Goal: Task Accomplishment & Management: Complete application form

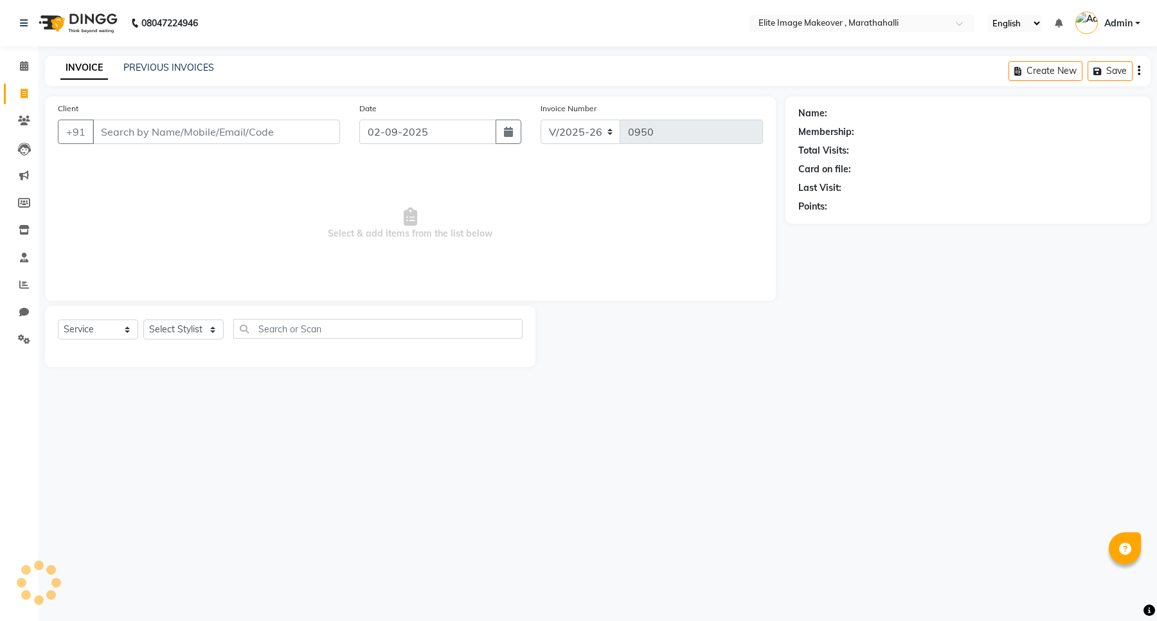
select select "8005"
select select "service"
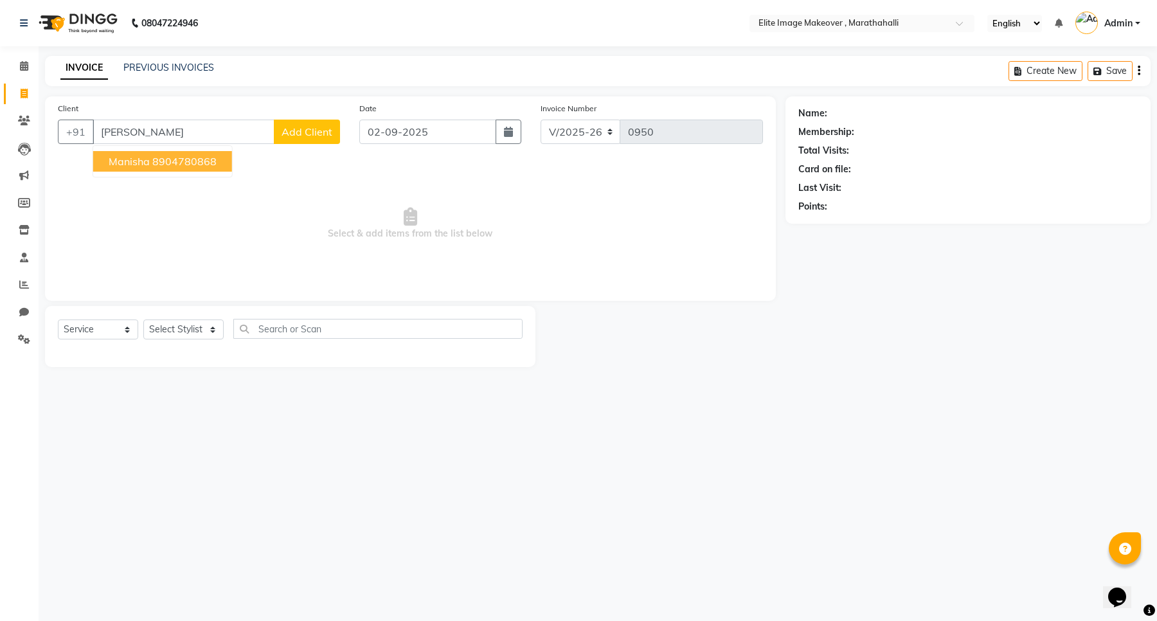
click at [146, 166] on span "Manisha" at bounding box center [129, 161] width 41 height 13
type input "8904780868"
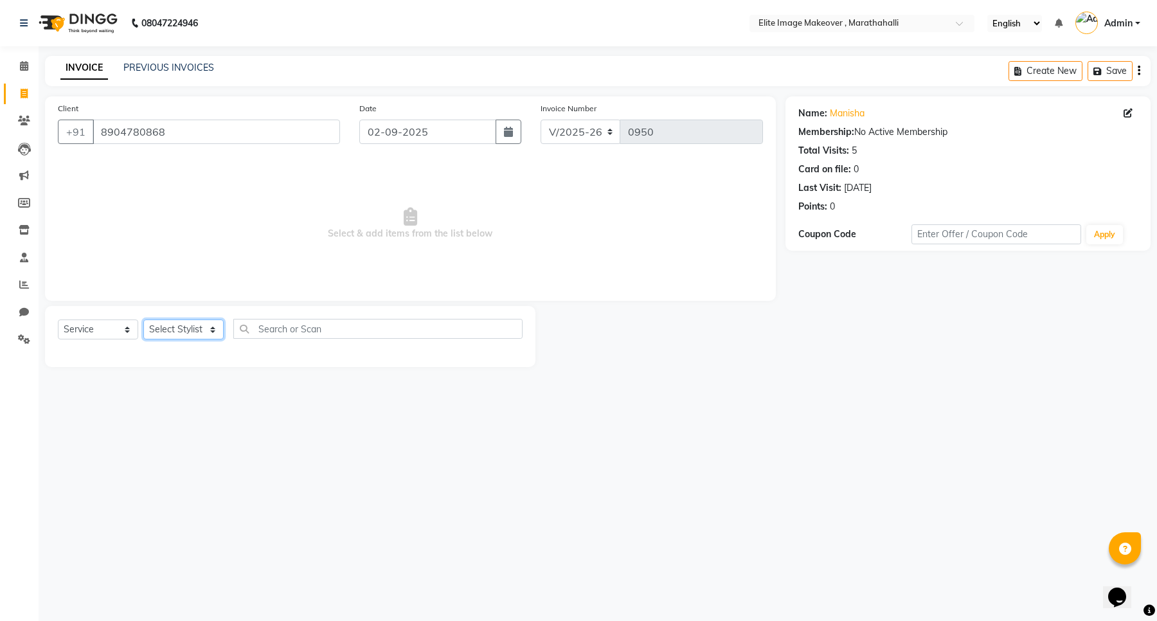
click at [177, 329] on select "Select Stylist [PERSON_NAME] [PERSON_NAME] [PERSON_NAME] [PERSON_NAME]" at bounding box center [183, 329] width 80 height 20
select select "78714"
click at [143, 319] on select "Select Stylist [PERSON_NAME] [PERSON_NAME] [PERSON_NAME] [PERSON_NAME]" at bounding box center [183, 329] width 80 height 20
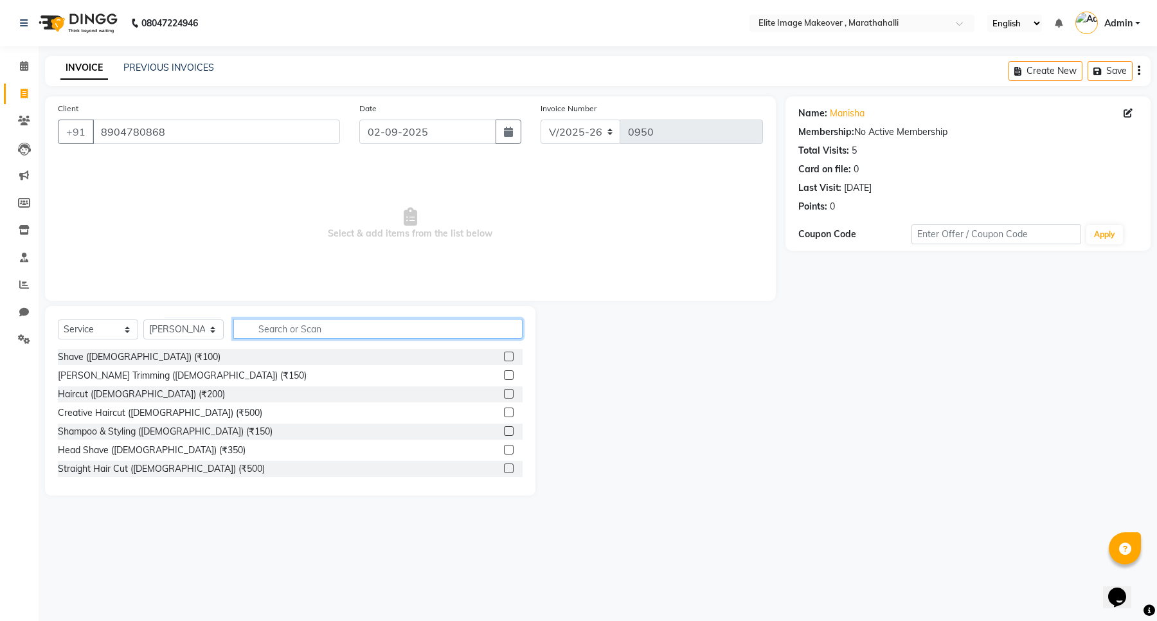
click at [302, 329] on input "text" at bounding box center [377, 329] width 289 height 20
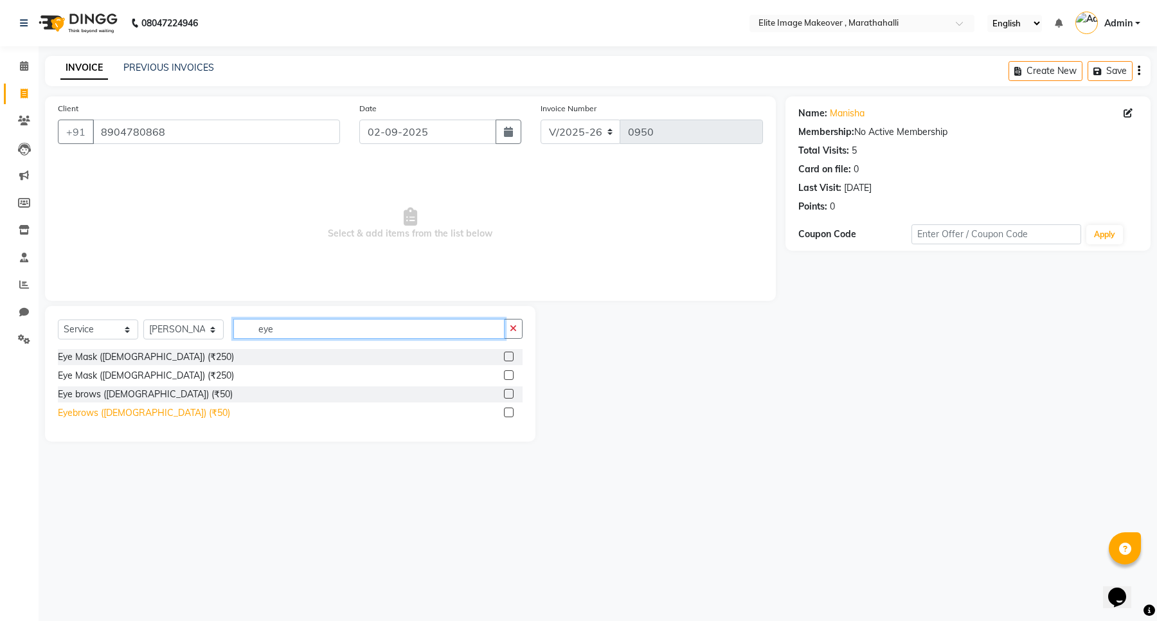
type input "eye"
click at [136, 415] on div "Eyebrows ([DEMOGRAPHIC_DATA]) (₹50)" at bounding box center [144, 412] width 172 height 13
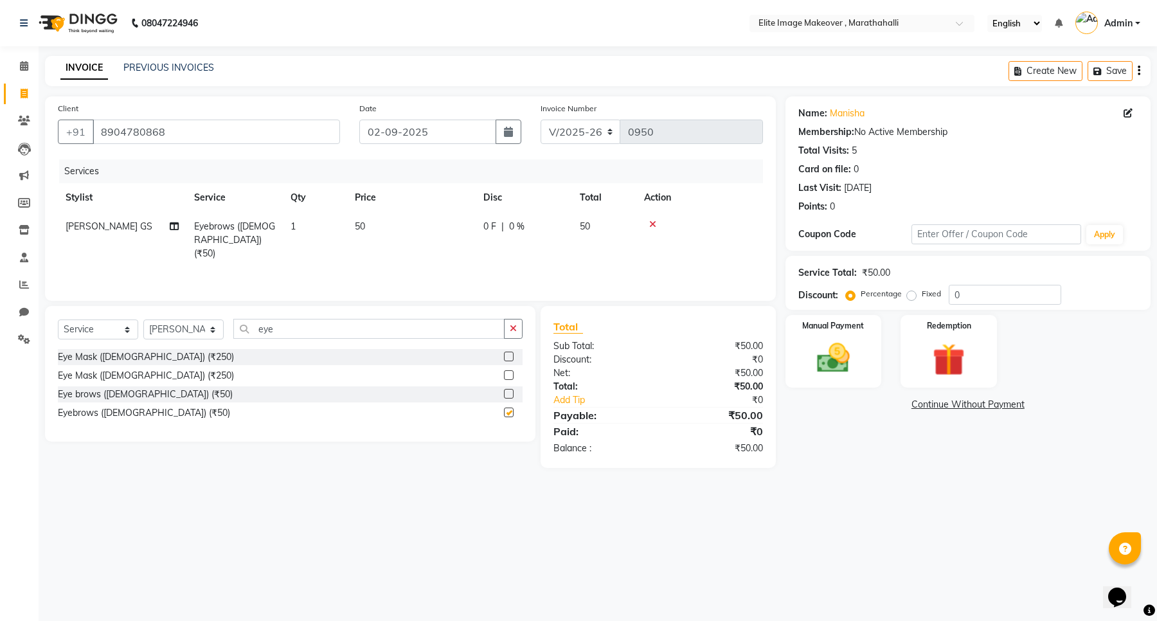
checkbox input "false"
drag, startPoint x: 275, startPoint y: 332, endPoint x: 246, endPoint y: 347, distance: 33.3
click at [246, 347] on div "Select Service Product Membership Package Voucher Prepaid Gift Card Select Styl…" at bounding box center [290, 334] width 465 height 30
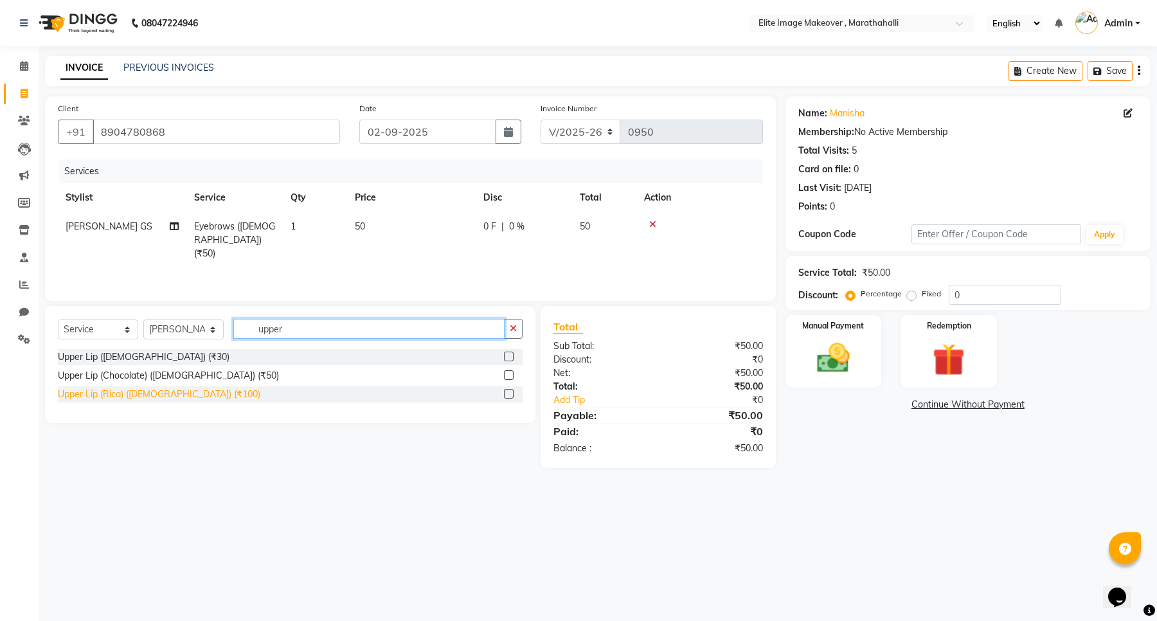
type input "upper"
click at [155, 393] on div "Upper Lip (Rica) ([DEMOGRAPHIC_DATA]) (₹100)" at bounding box center [159, 394] width 202 height 13
checkbox input "false"
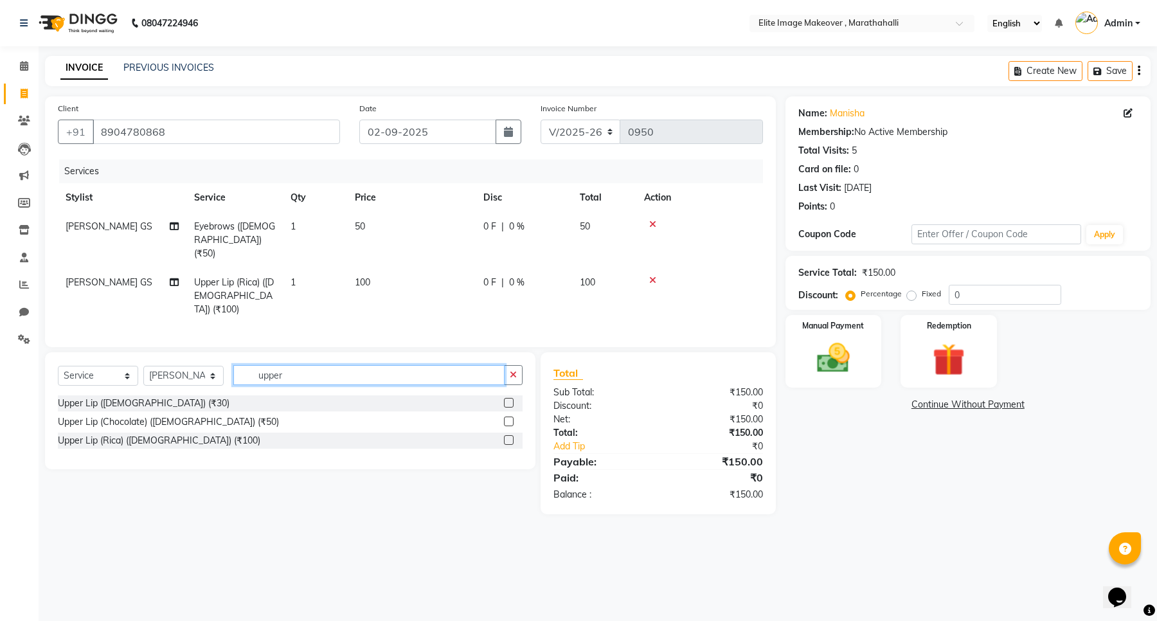
drag, startPoint x: 294, startPoint y: 357, endPoint x: 239, endPoint y: 373, distance: 57.6
click at [239, 373] on div "Select Service Product Membership Package Voucher Prepaid Gift Card Select Styl…" at bounding box center [290, 380] width 465 height 30
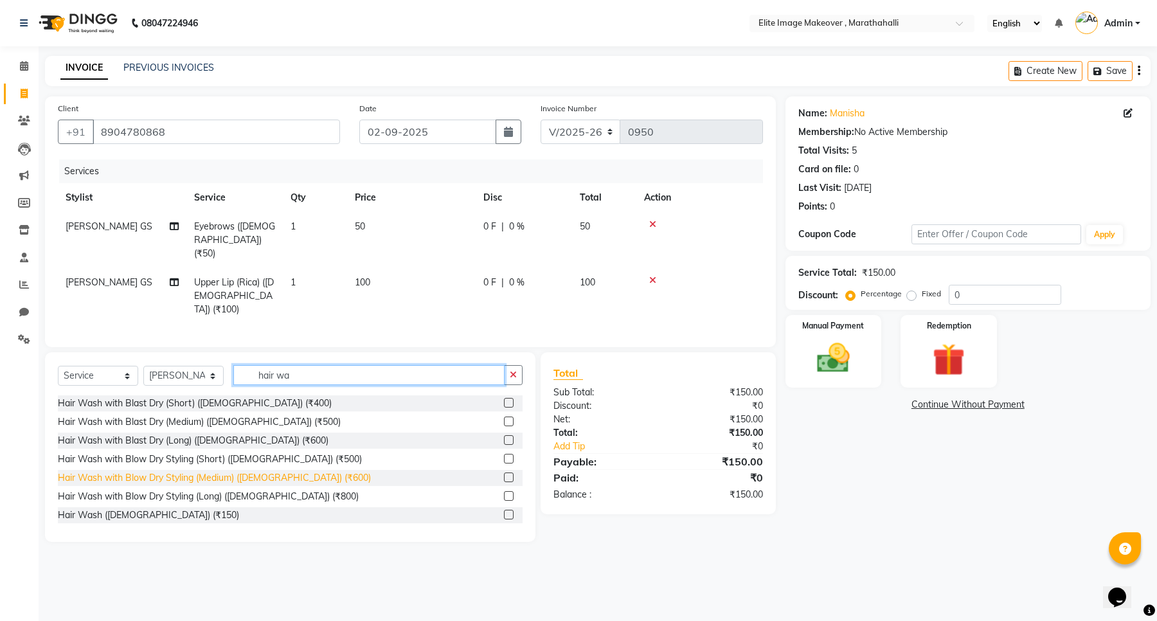
type input "hair wa"
click at [196, 471] on div "Hair Wash with Blow Dry Styling (Medium) ([DEMOGRAPHIC_DATA]) (₹600)" at bounding box center [214, 477] width 313 height 13
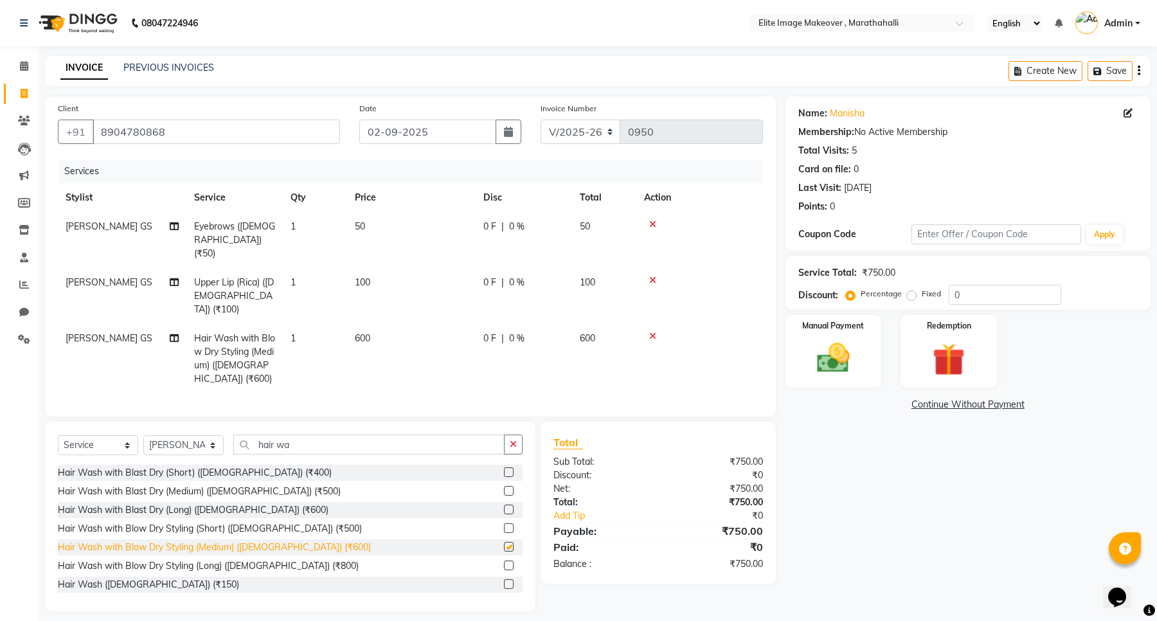
checkbox input "false"
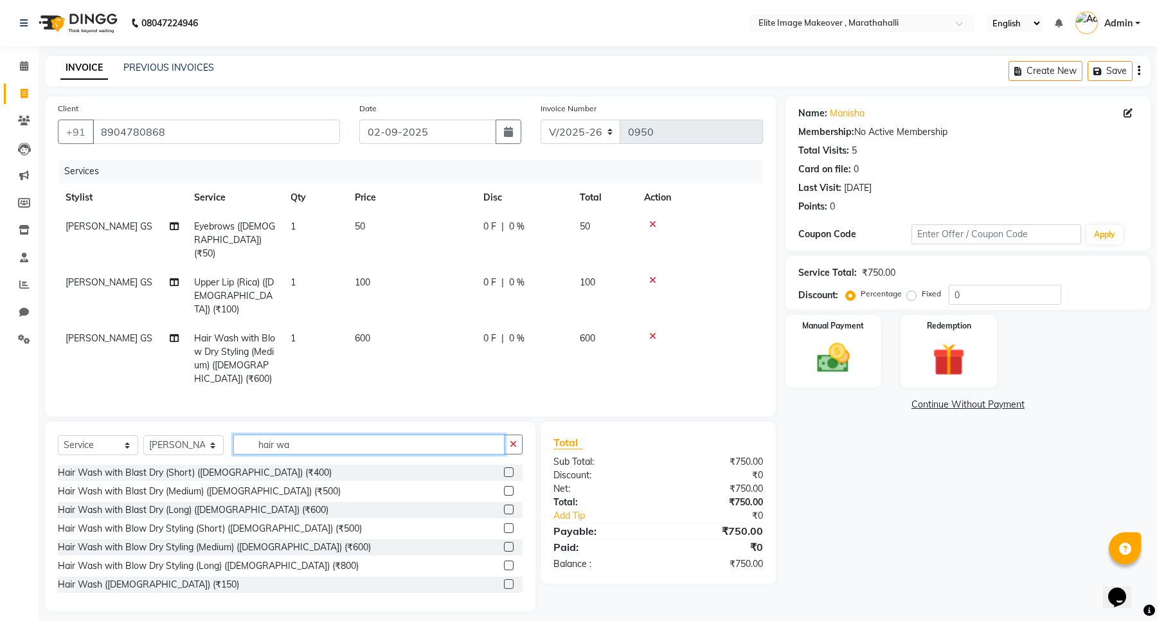
drag, startPoint x: 300, startPoint y: 429, endPoint x: 216, endPoint y: 438, distance: 84.7
click at [216, 438] on div "Select Service Product Membership Package Voucher Prepaid Gift Card Select Styl…" at bounding box center [290, 449] width 465 height 30
click at [174, 334] on icon at bounding box center [174, 338] width 9 height 9
select select "78714"
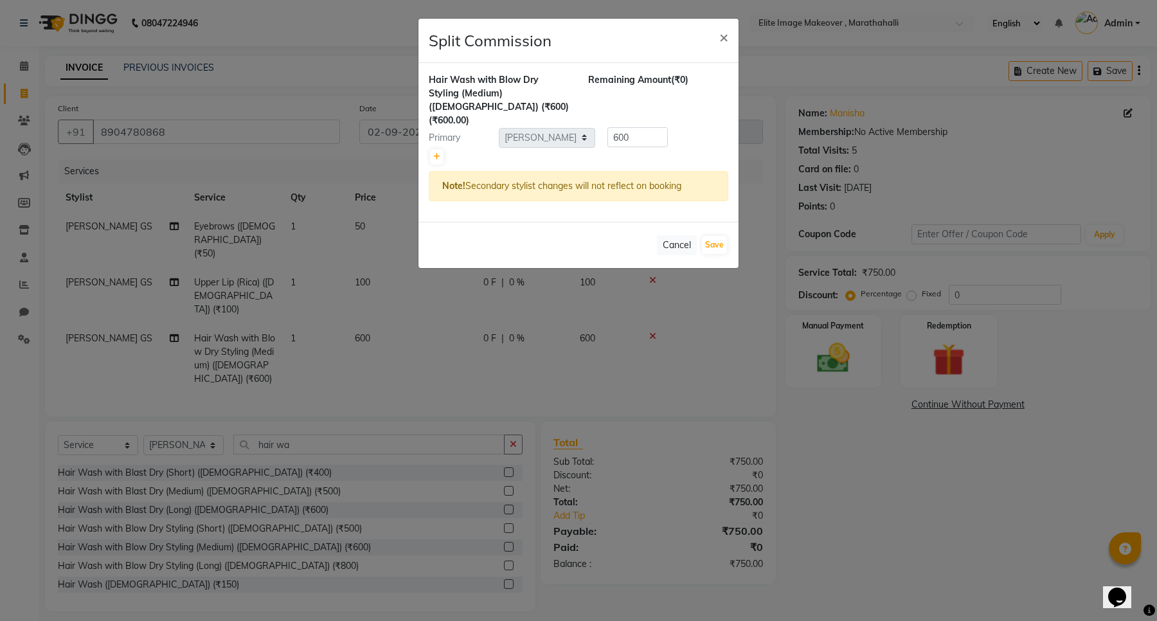
click at [499, 335] on ngb-modal-window "Split Commission × Hair Wash with Blow Dry Styling (Medium) ([DEMOGRAPHIC_DATA]…" at bounding box center [578, 310] width 1157 height 621
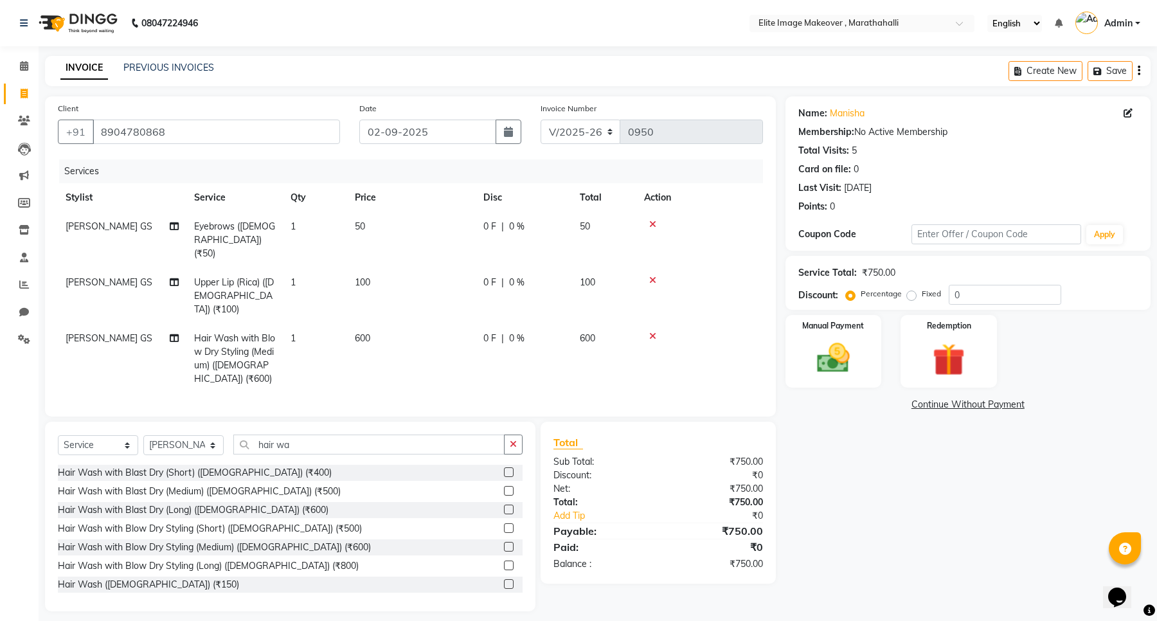
click at [656, 332] on icon at bounding box center [652, 336] width 7 height 9
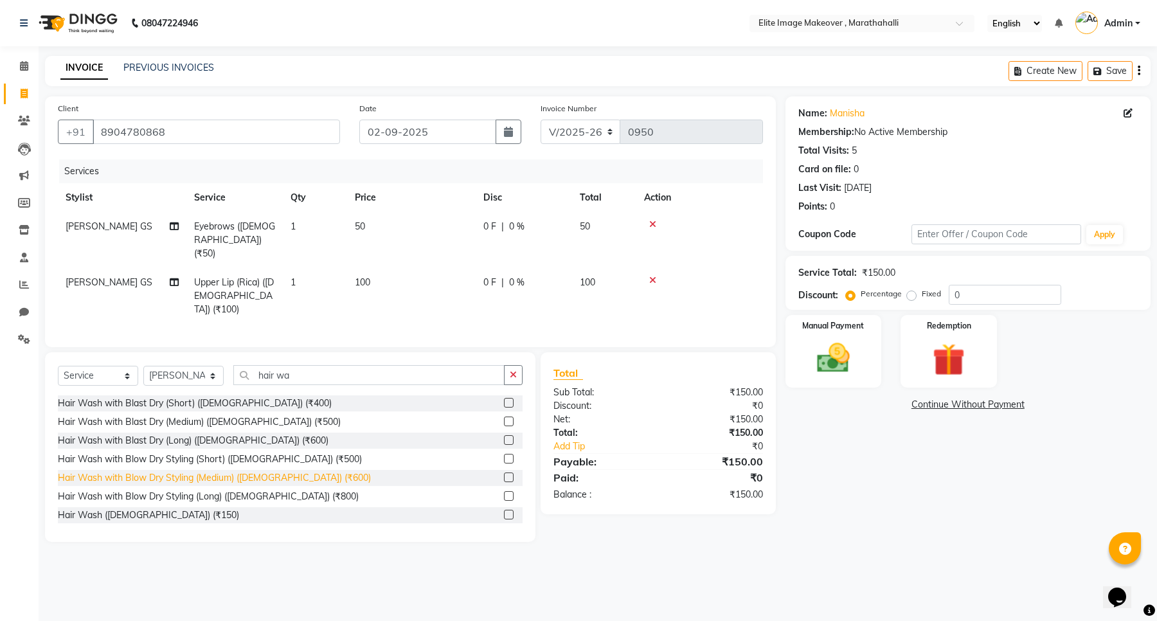
click at [108, 471] on div "Hair Wash with Blow Dry Styling (Medium) ([DEMOGRAPHIC_DATA]) (₹600)" at bounding box center [214, 477] width 313 height 13
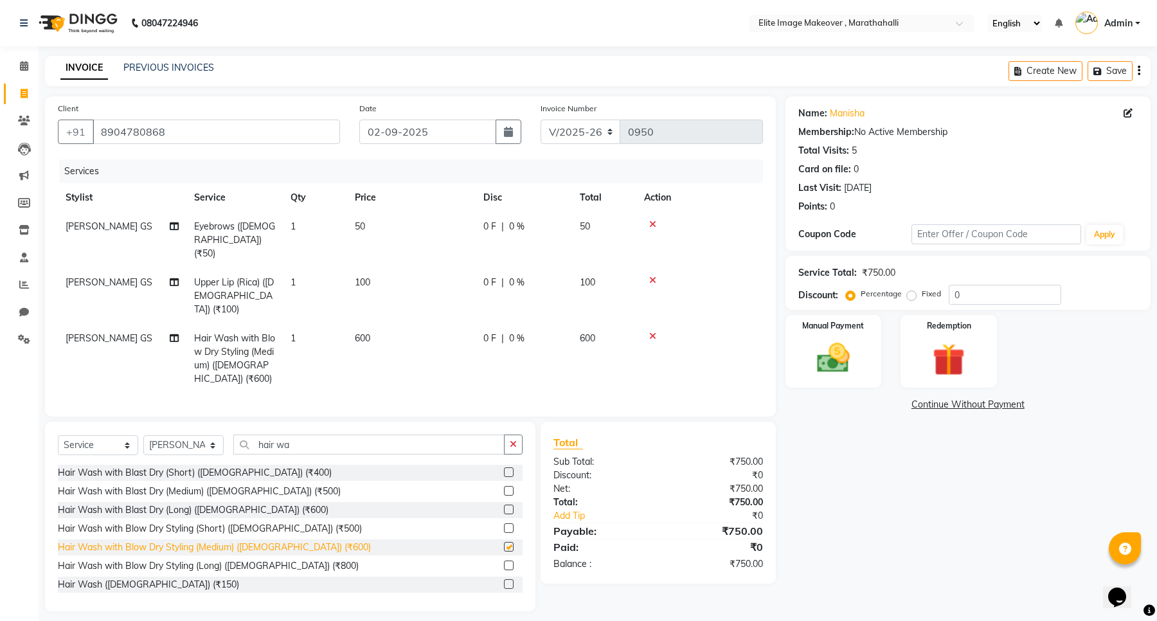
checkbox input "false"
click at [649, 332] on icon at bounding box center [652, 336] width 7 height 9
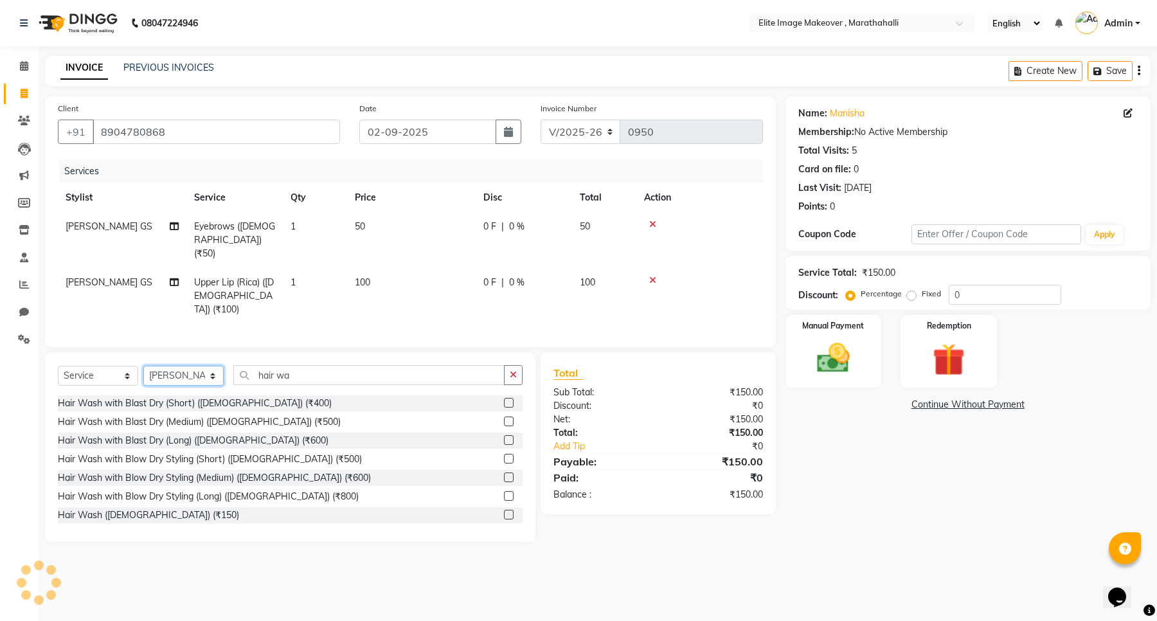
click at [210, 366] on select "Select Stylist [PERSON_NAME] [PERSON_NAME] [PERSON_NAME] [PERSON_NAME]" at bounding box center [183, 376] width 80 height 20
select select "87886"
click at [143, 366] on select "Select Stylist [PERSON_NAME] [PERSON_NAME] [PERSON_NAME] [PERSON_NAME]" at bounding box center [183, 376] width 80 height 20
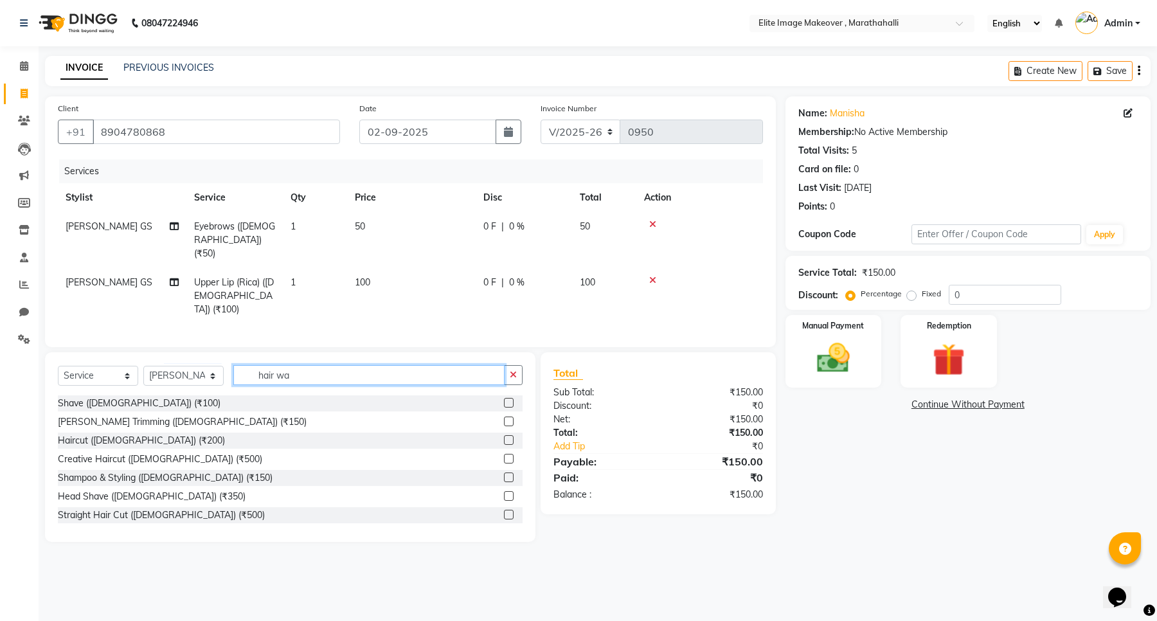
click at [314, 365] on input "hair wa" at bounding box center [368, 375] width 271 height 20
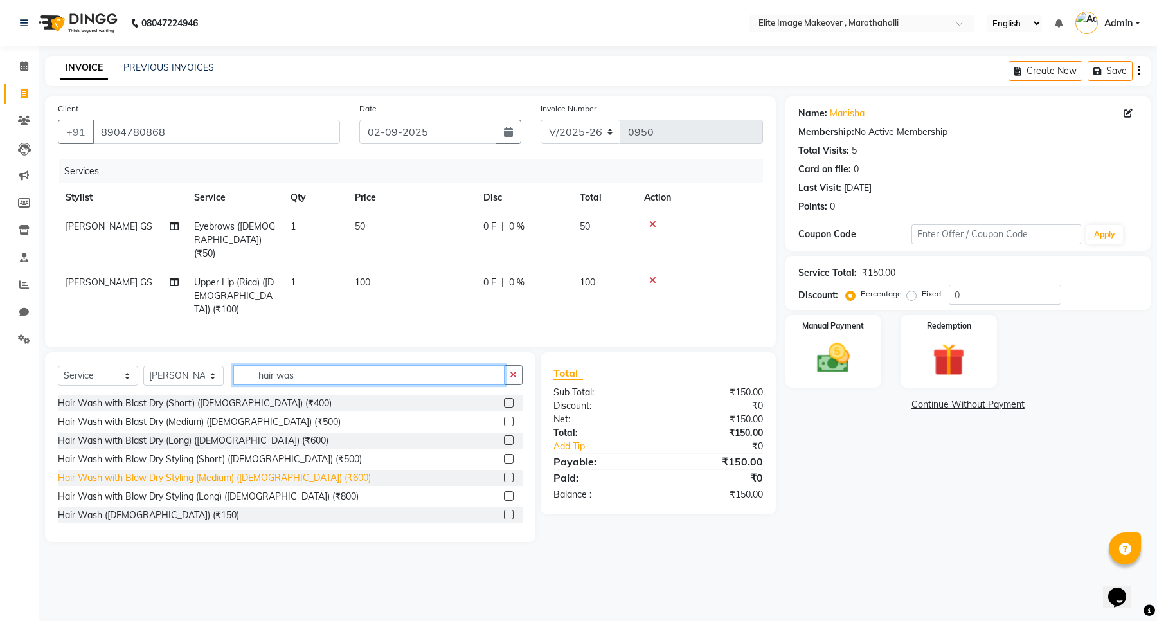
type input "hair was"
click at [197, 471] on div "Hair Wash with Blow Dry Styling (Medium) ([DEMOGRAPHIC_DATA]) (₹600)" at bounding box center [214, 477] width 313 height 13
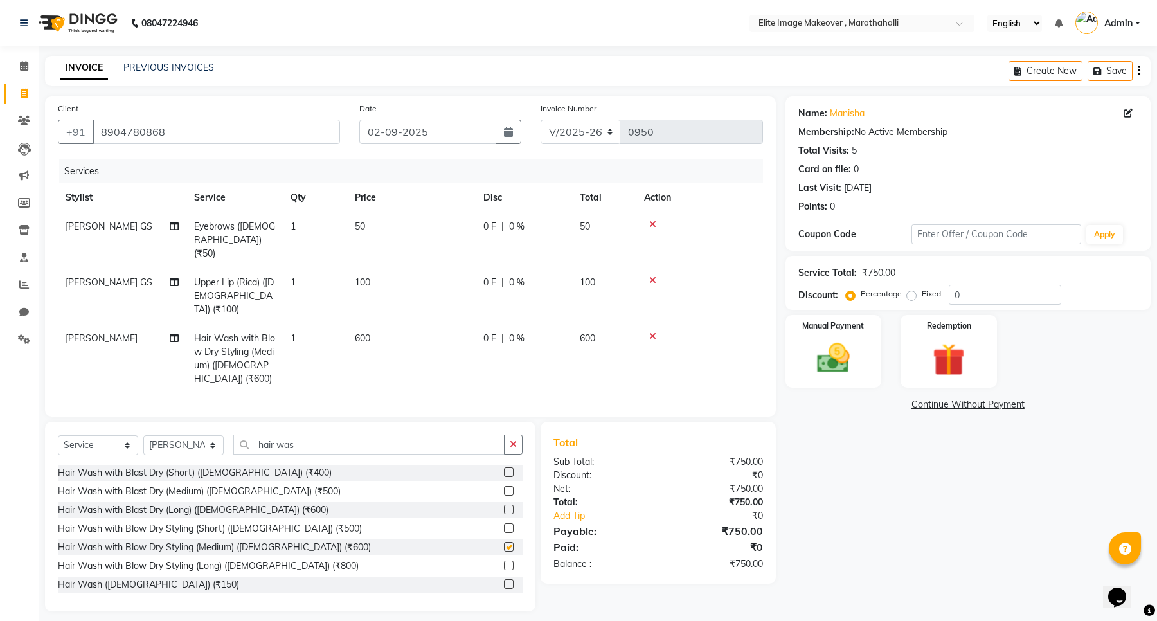
checkbox input "false"
click at [175, 334] on icon at bounding box center [174, 338] width 9 height 9
select select "87886"
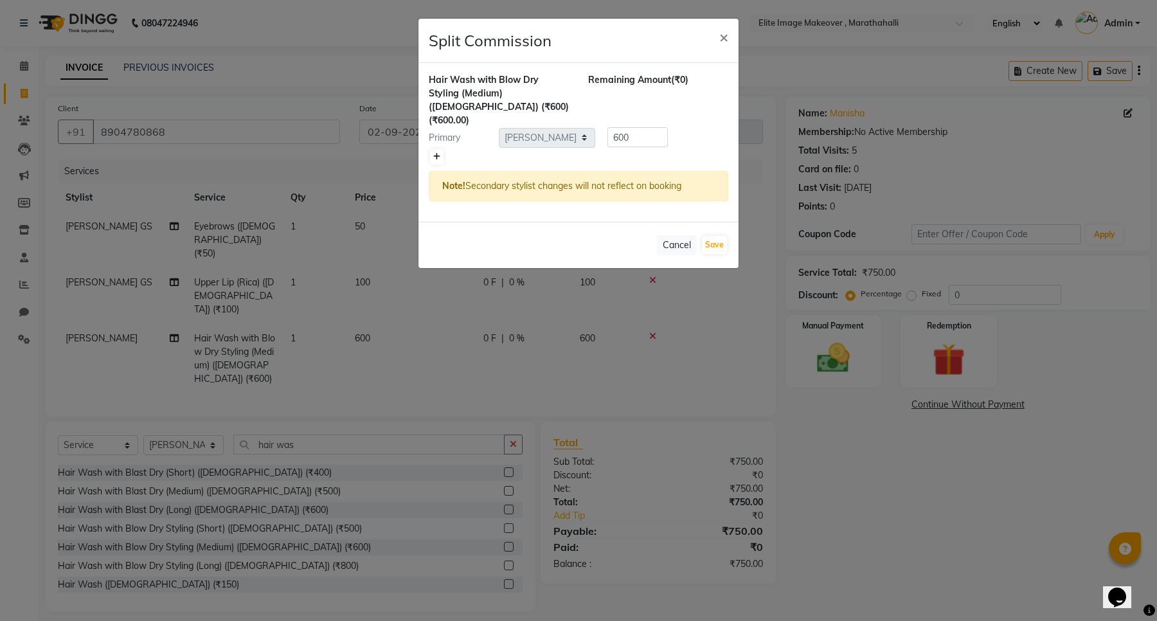
click at [439, 153] on icon at bounding box center [436, 157] width 7 height 8
type input "300"
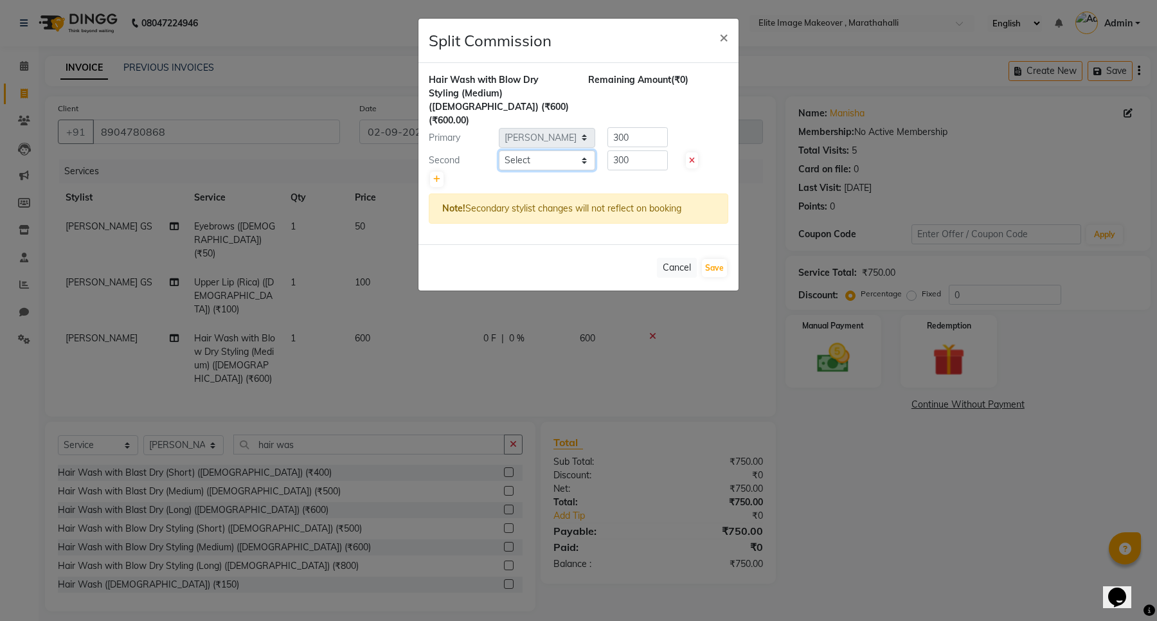
click at [535, 150] on select "Select [PERSON_NAME] [PERSON_NAME] [PERSON_NAME] [PERSON_NAME]" at bounding box center [547, 160] width 96 height 20
select select "88056"
click at [499, 150] on select "Select [PERSON_NAME] [PERSON_NAME] [PERSON_NAME] [PERSON_NAME]" at bounding box center [547, 160] width 96 height 20
click at [717, 259] on button "Save" at bounding box center [714, 268] width 25 height 18
select select "Select"
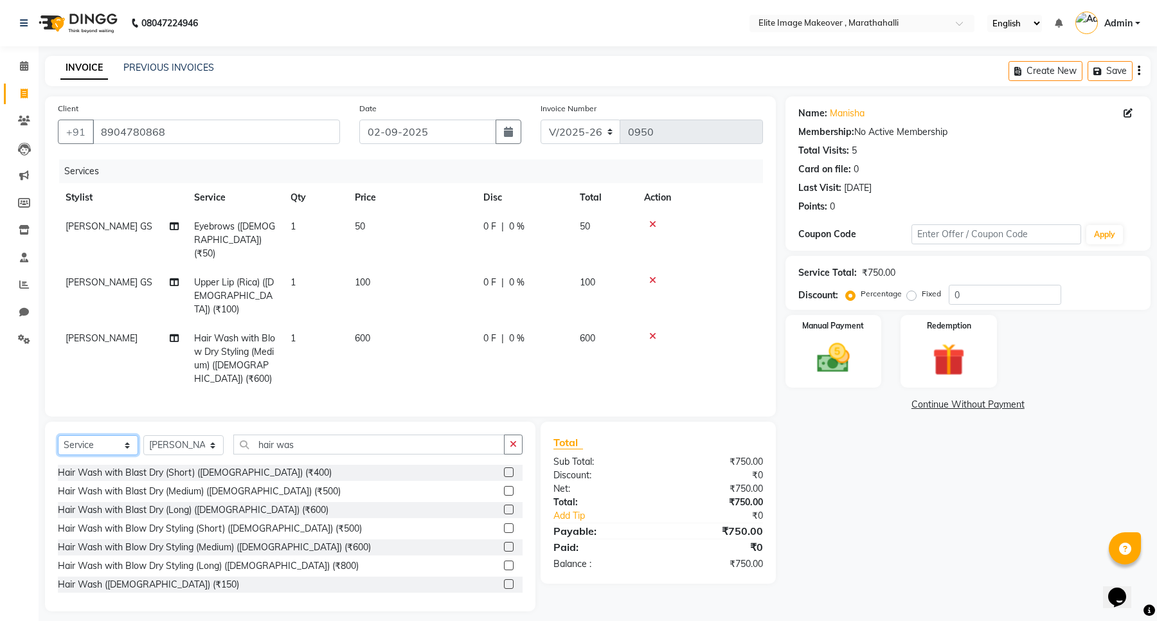
click at [101, 435] on select "Select Service Product Membership Package Voucher Prepaid Gift Card" at bounding box center [98, 445] width 80 height 20
select select "product"
click at [58, 435] on select "Select Service Product Membership Package Voucher Prepaid Gift Card" at bounding box center [98, 445] width 80 height 20
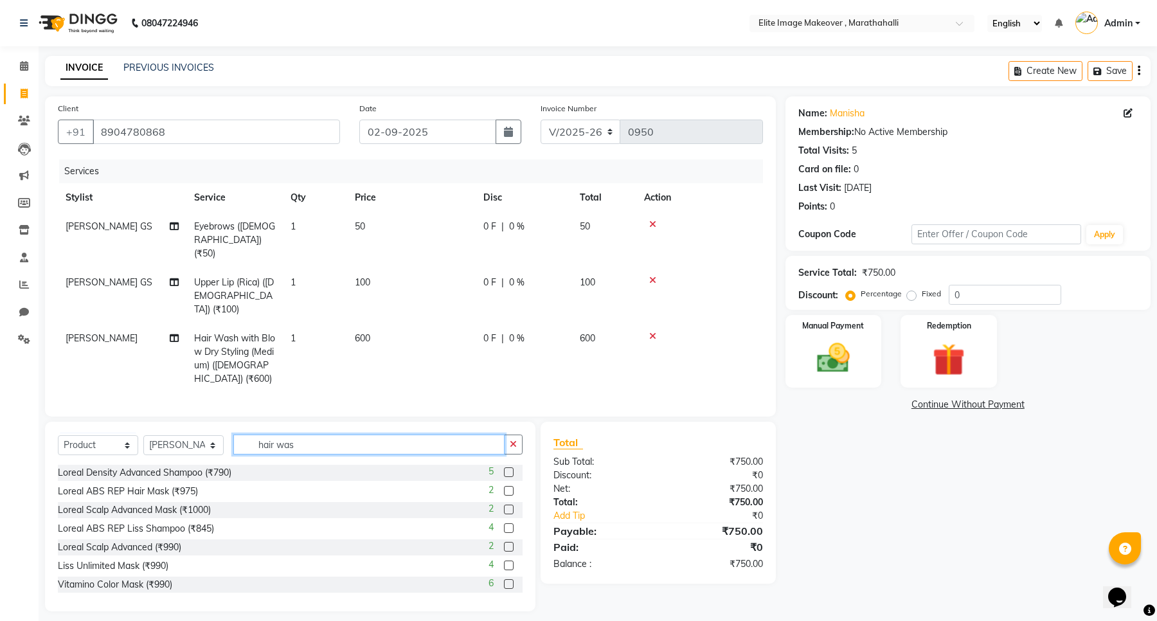
drag, startPoint x: 310, startPoint y: 429, endPoint x: 193, endPoint y: 429, distance: 117.0
click at [193, 434] on div "Select Service Product Membership Package Voucher Prepaid Gift Card Select Styl…" at bounding box center [290, 449] width 465 height 30
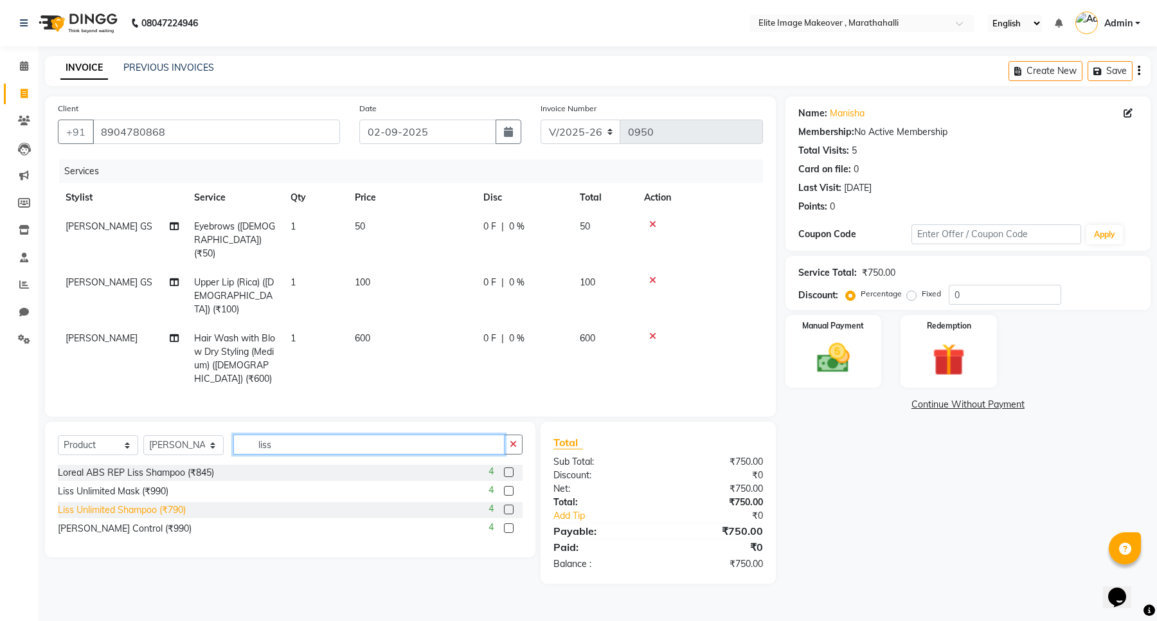
type input "liss"
click at [177, 503] on div "Liss Unlimited Shampoo (₹790)" at bounding box center [122, 509] width 128 height 13
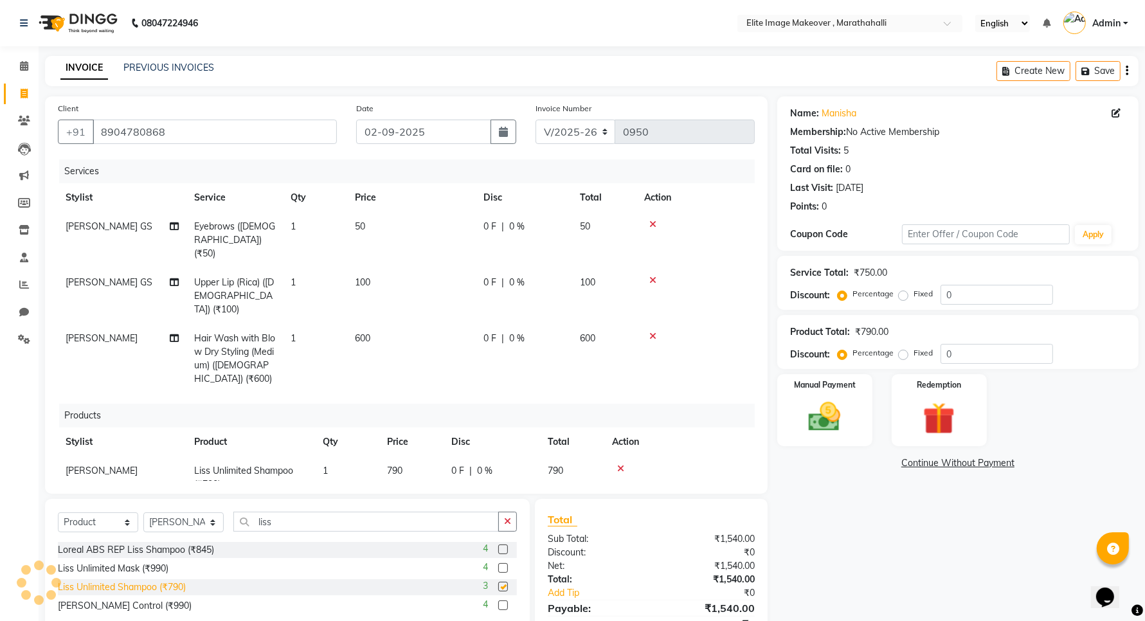
checkbox input "false"
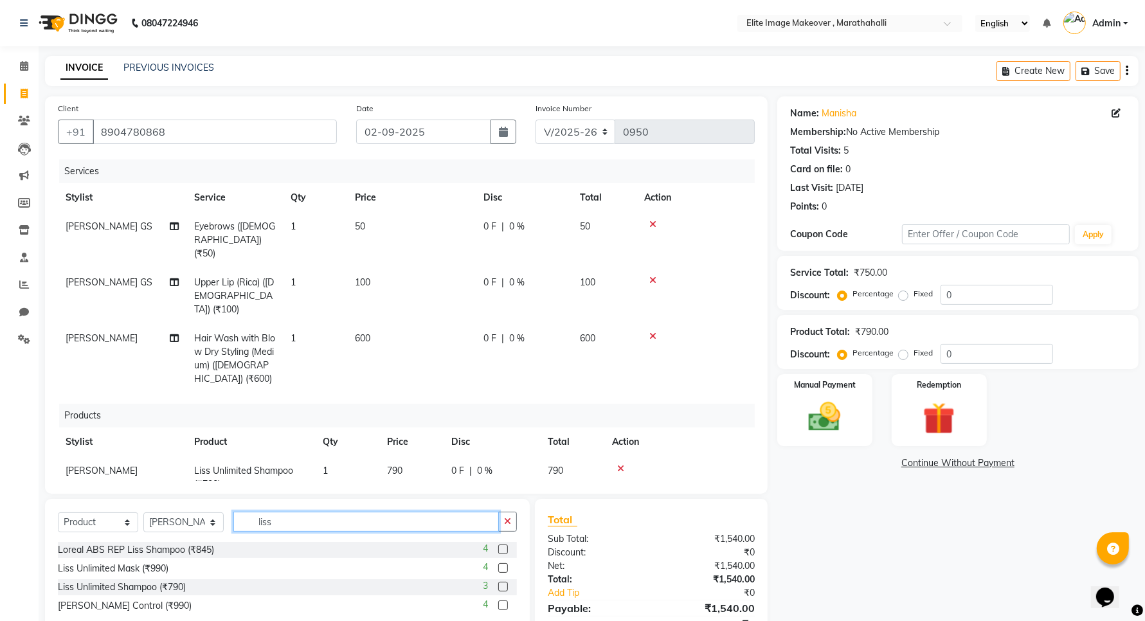
click at [277, 519] on input "liss" at bounding box center [365, 522] width 265 height 20
click at [166, 573] on div "Liss Unlimited Mask (₹990)" at bounding box center [113, 568] width 111 height 13
click at [152, 570] on div "Liss Unlimited Mask (₹990)" at bounding box center [113, 568] width 111 height 13
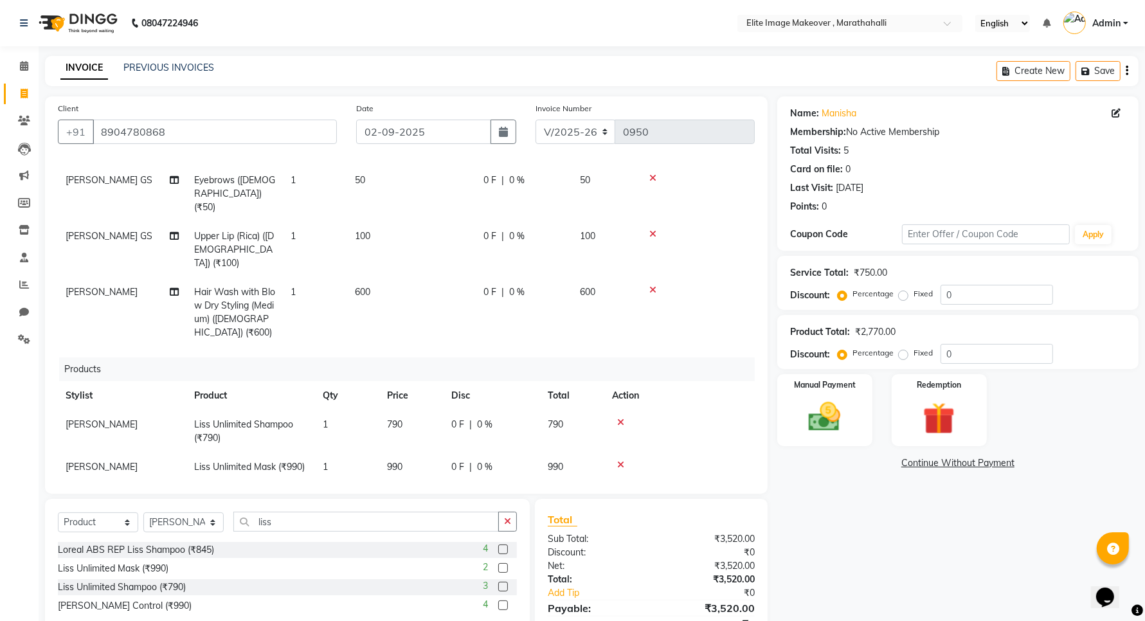
scroll to position [71, 0]
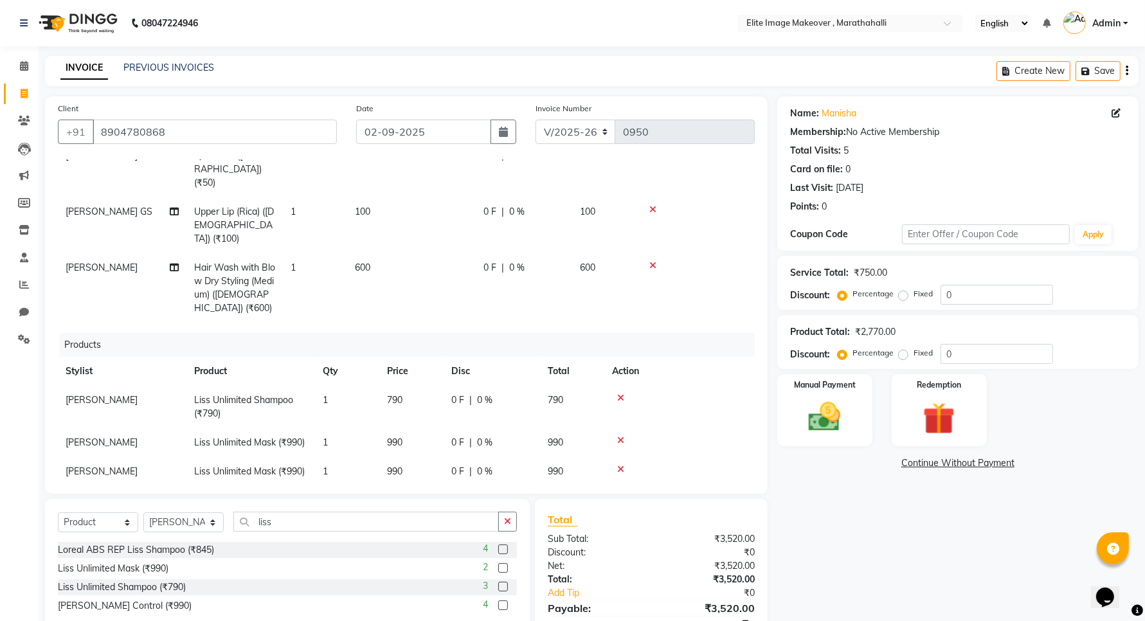
click at [618, 465] on icon at bounding box center [620, 469] width 7 height 9
click at [618, 436] on icon at bounding box center [620, 440] width 7 height 9
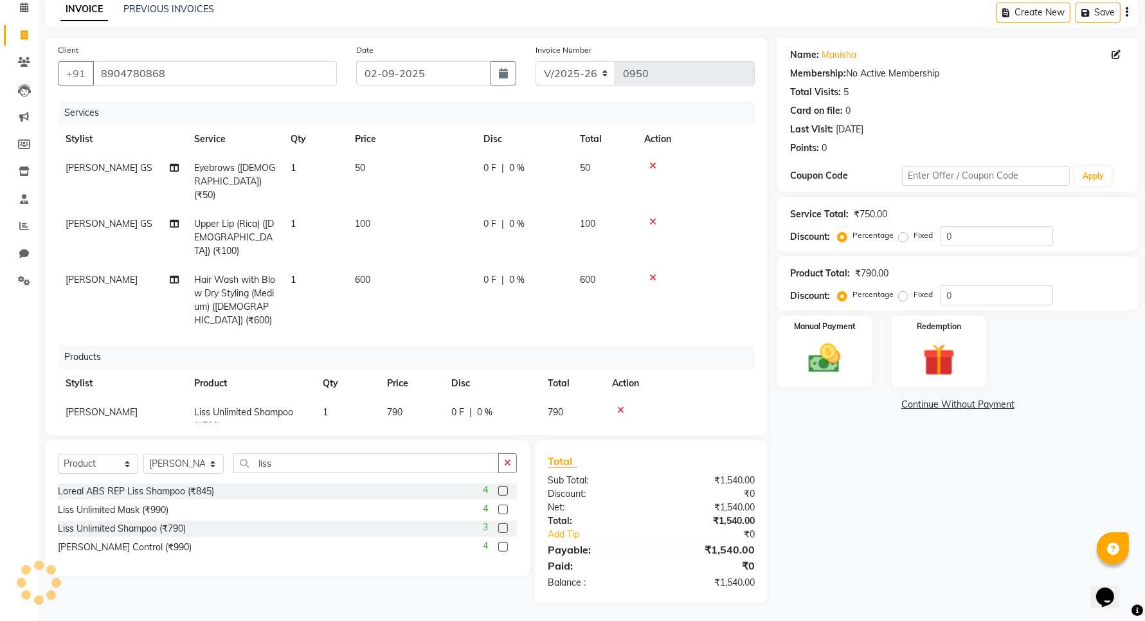
scroll to position [13, 0]
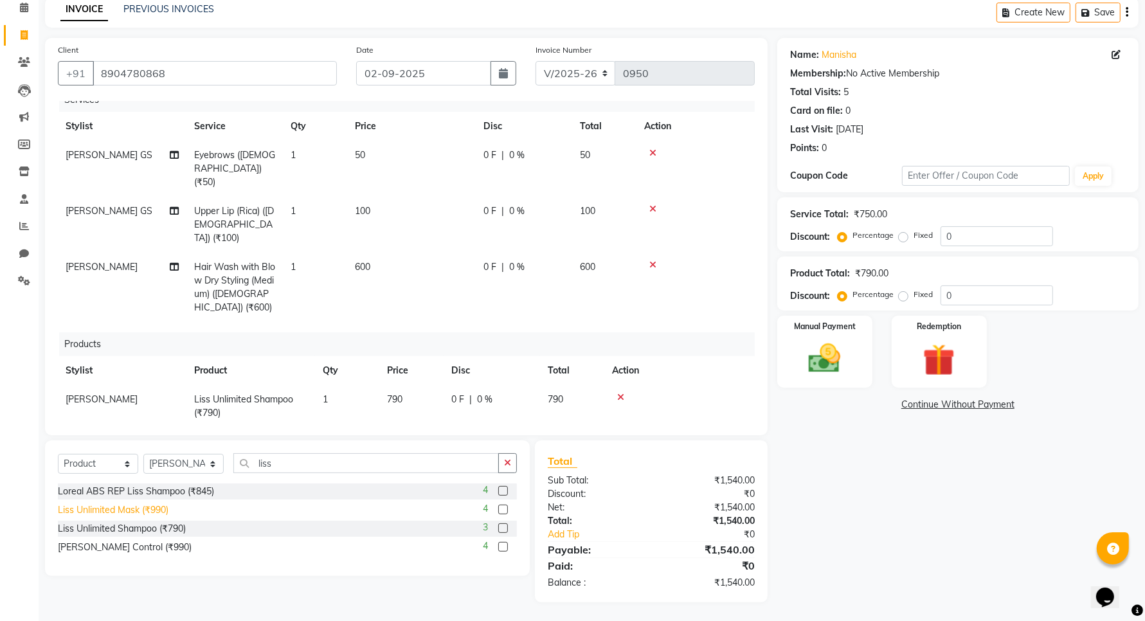
click at [130, 505] on div "Liss Unlimited Mask (₹990)" at bounding box center [113, 509] width 111 height 13
checkbox input "false"
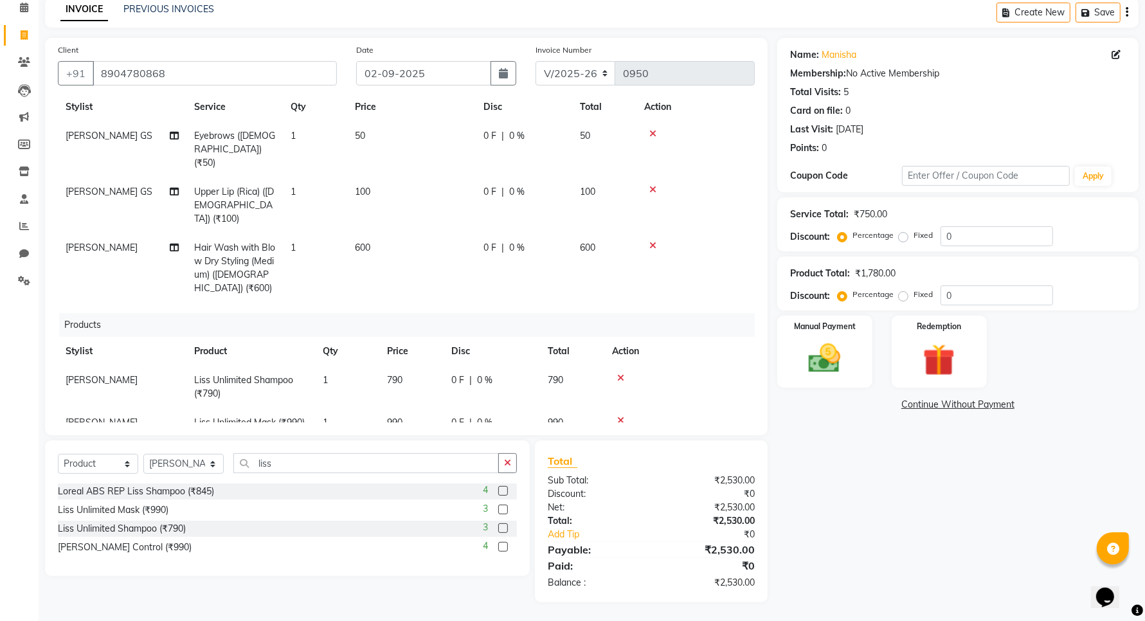
scroll to position [42, 0]
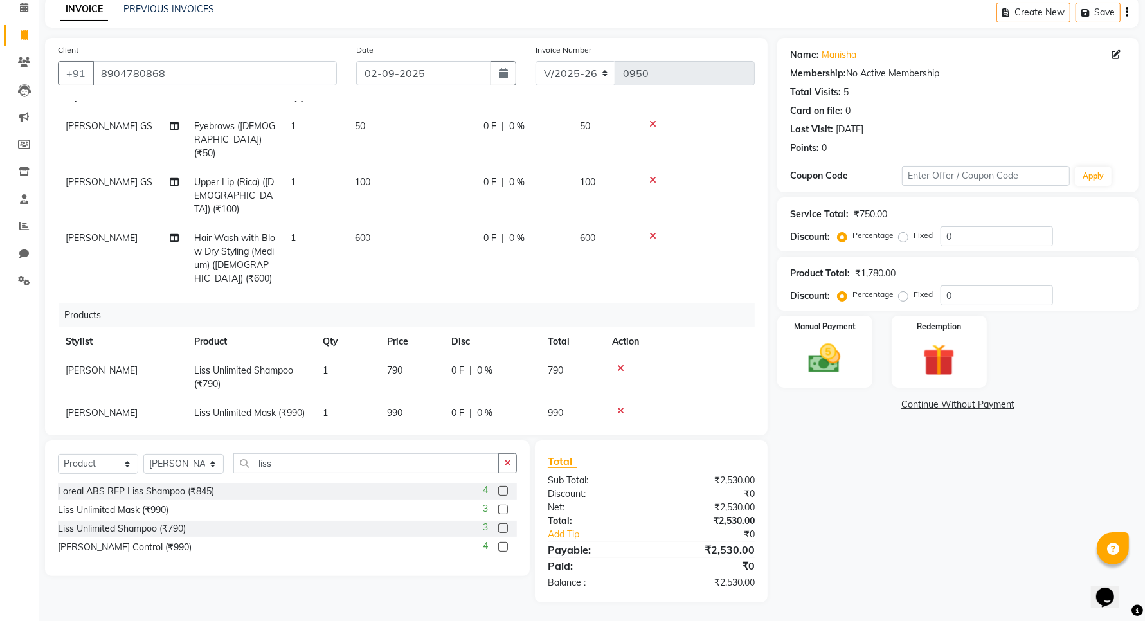
click at [859, 551] on div "Name: [PERSON_NAME] Membership: No Active Membership Total Visits: 5 Card on fi…" at bounding box center [962, 320] width 371 height 564
click at [819, 361] on img at bounding box center [825, 358] width 54 height 39
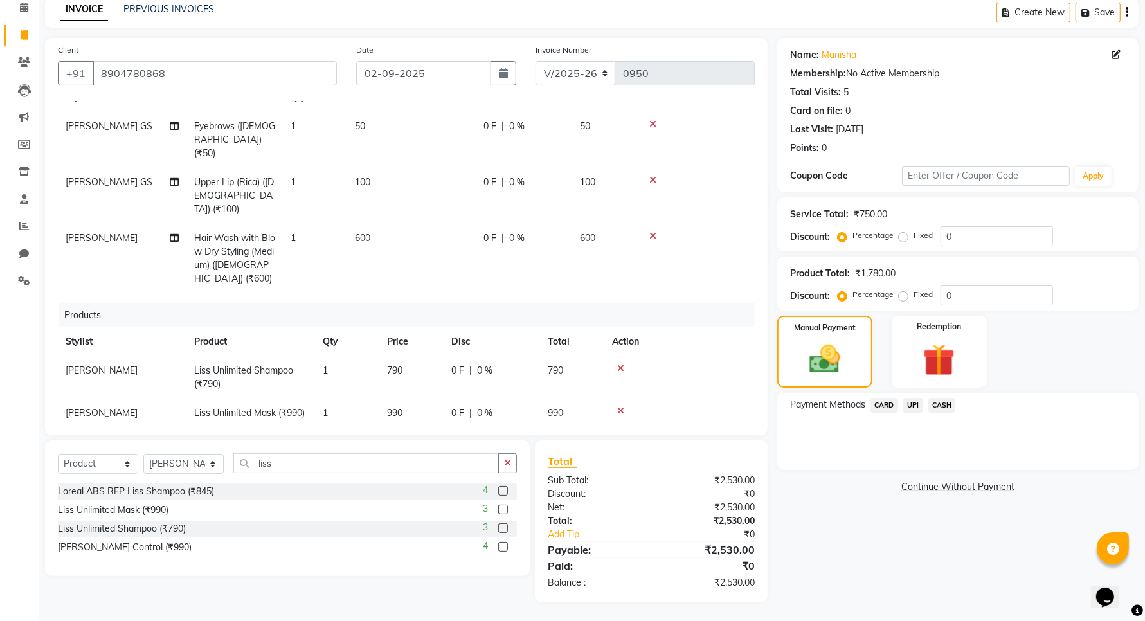
click at [907, 402] on span "UPI" at bounding box center [913, 405] width 20 height 15
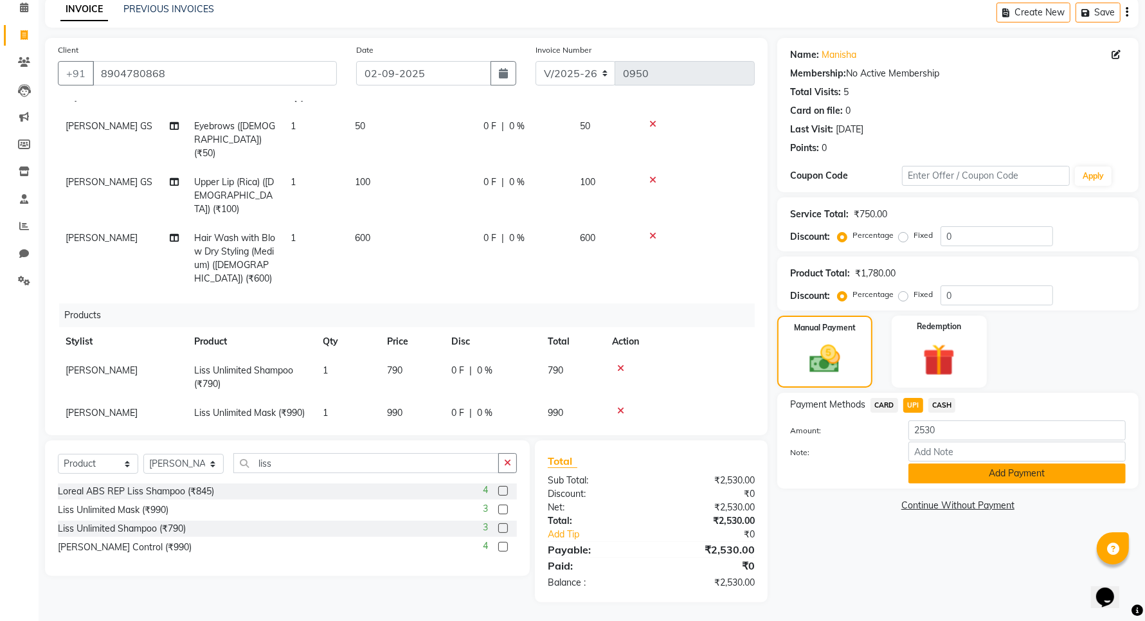
click at [1026, 478] on button "Add Payment" at bounding box center [1016, 473] width 217 height 20
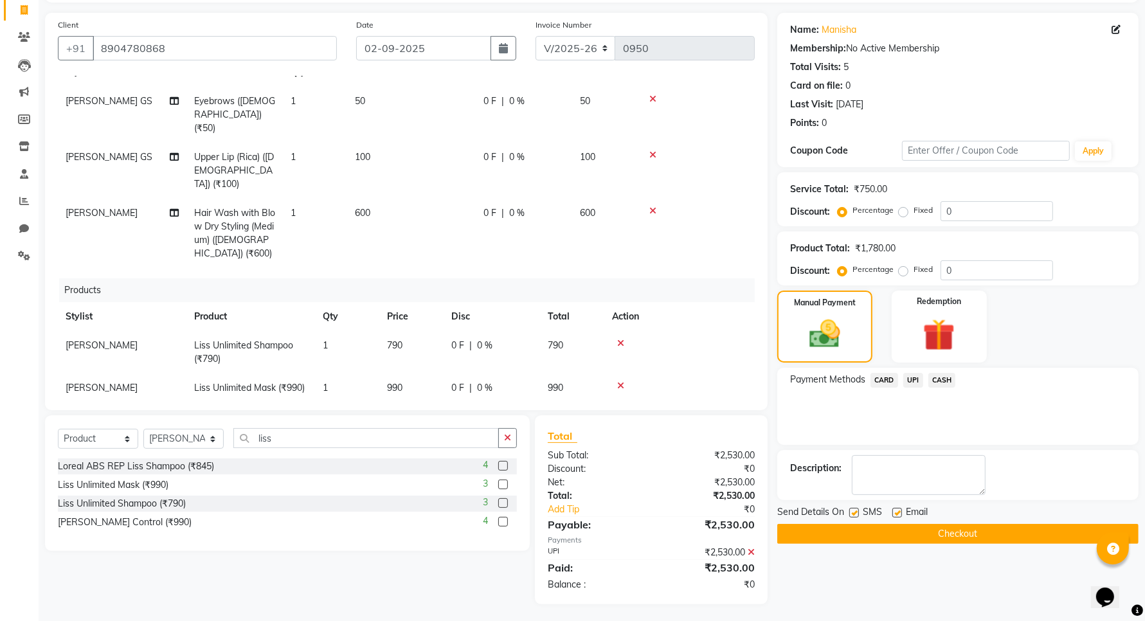
scroll to position [85, 0]
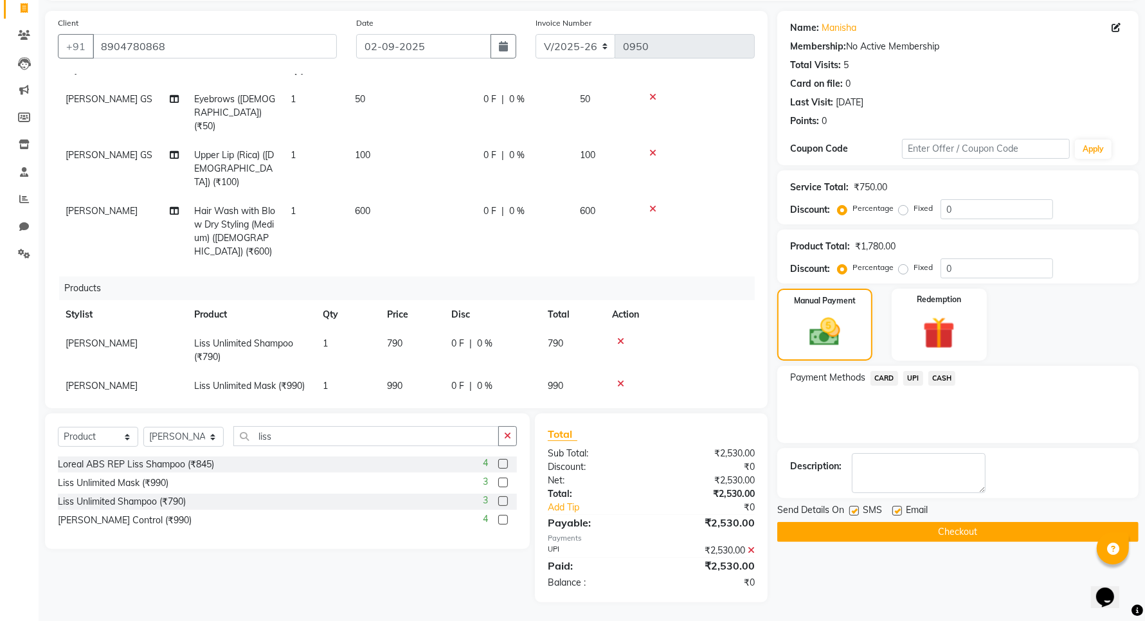
click at [925, 537] on button "Checkout" at bounding box center [957, 532] width 361 height 20
click at [925, 537] on div "Checkout" at bounding box center [957, 532] width 361 height 20
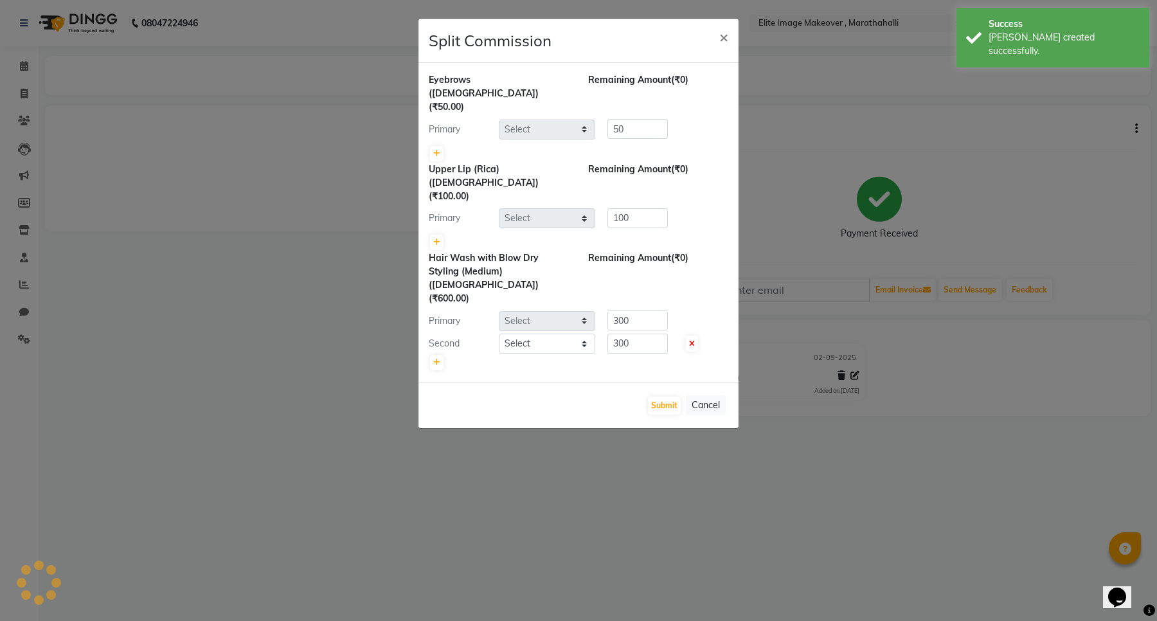
select select "78714"
select select "87886"
select select "88056"
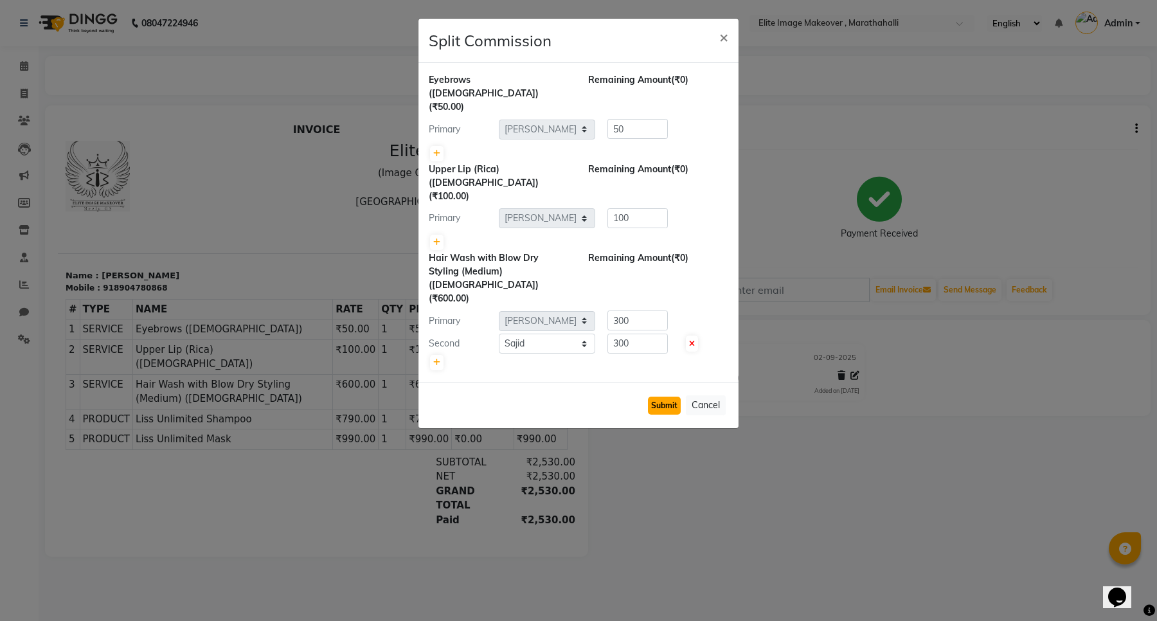
drag, startPoint x: 688, startPoint y: 363, endPoint x: 666, endPoint y: 352, distance: 24.4
click at [666, 397] on button "Submit" at bounding box center [664, 406] width 33 height 18
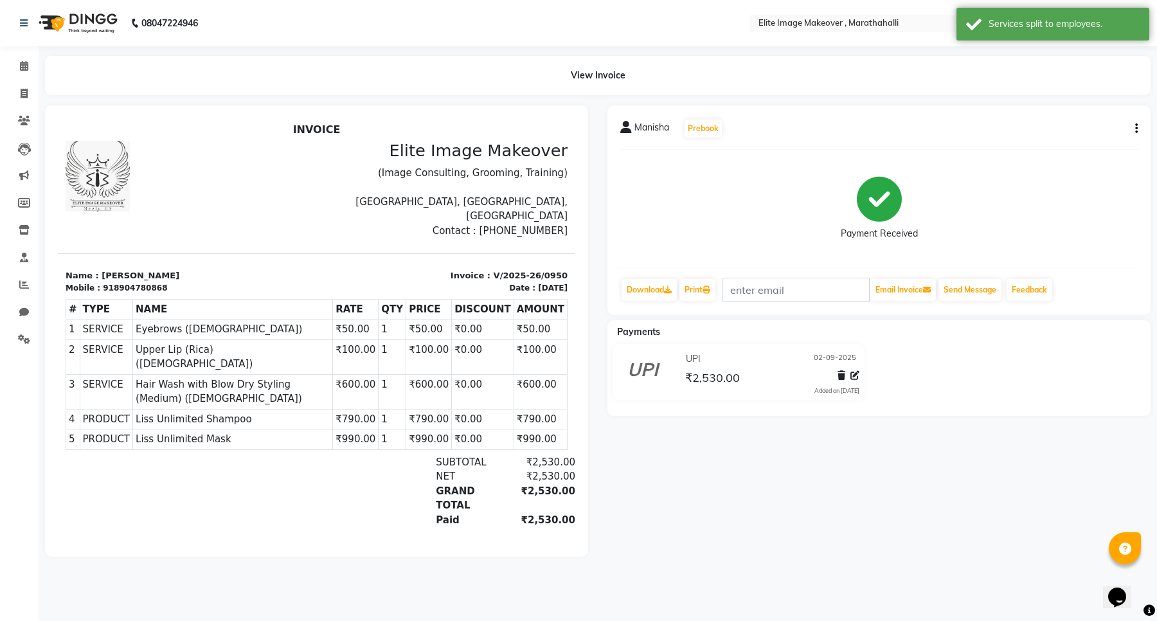
drag, startPoint x: 103, startPoint y: 528, endPoint x: 587, endPoint y: 185, distance: 593.3
drag, startPoint x: 36, startPoint y: 158, endPoint x: 17, endPoint y: 98, distance: 62.8
click at [17, 98] on span at bounding box center [24, 94] width 22 height 15
select select "service"
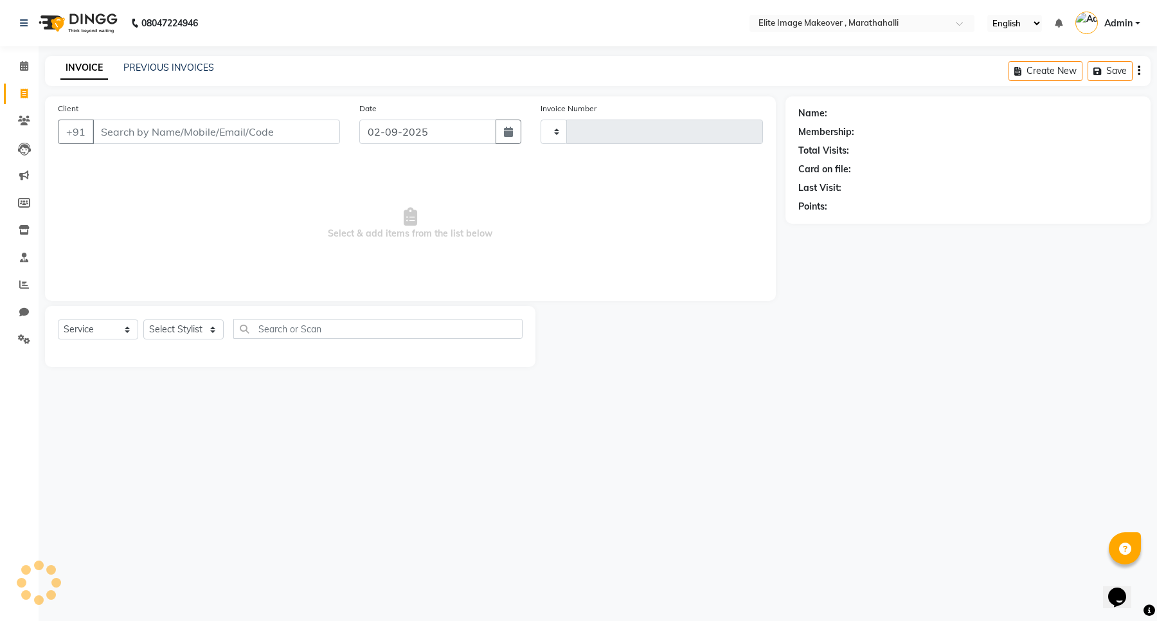
type input "0951"
select select "8005"
click at [192, 129] on input "Client" at bounding box center [216, 132] width 247 height 24
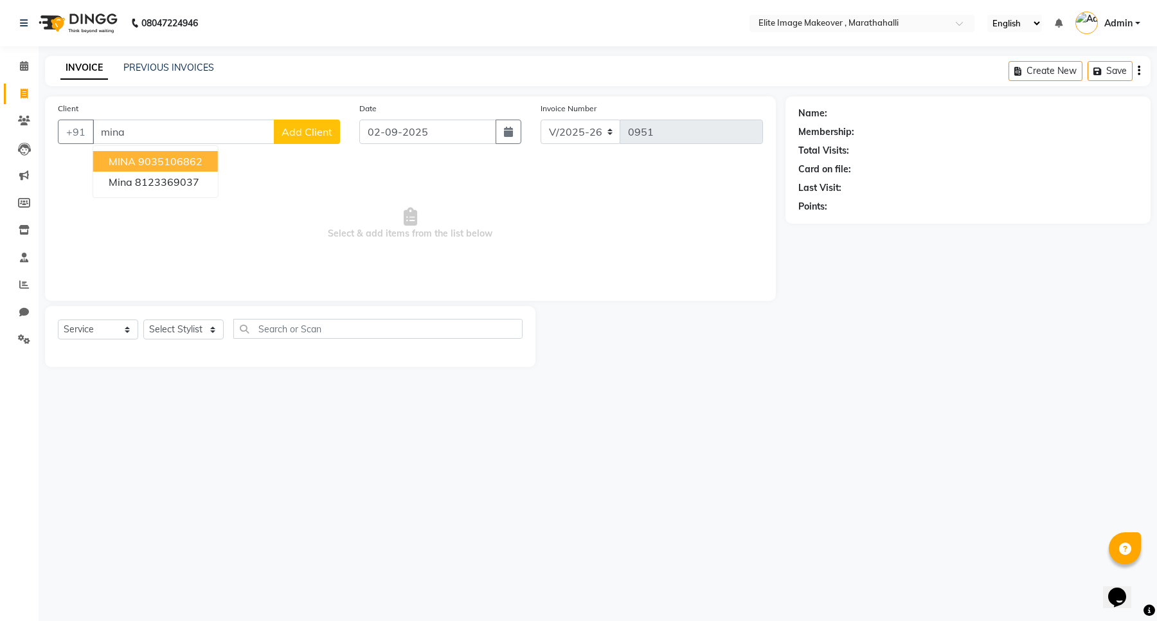
click at [178, 163] on ngb-highlight "9035106862" at bounding box center [170, 161] width 64 height 13
type input "9035106862"
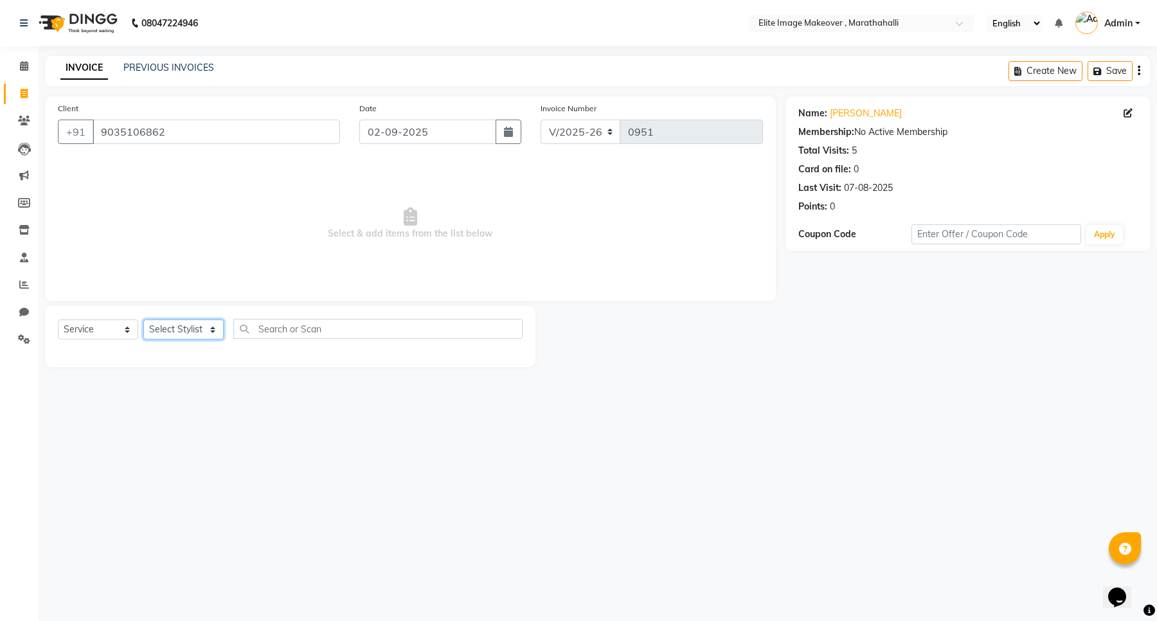
click at [191, 335] on select "Select Stylist [PERSON_NAME] [PERSON_NAME] [PERSON_NAME] [PERSON_NAME]" at bounding box center [183, 329] width 80 height 20
click at [186, 323] on select "Select Stylist [PERSON_NAME] [PERSON_NAME] [PERSON_NAME] [PERSON_NAME]" at bounding box center [183, 329] width 80 height 20
select select "88056"
click at [143, 319] on select "Select Stylist [PERSON_NAME] [PERSON_NAME] [PERSON_NAME] [PERSON_NAME]" at bounding box center [183, 329] width 80 height 20
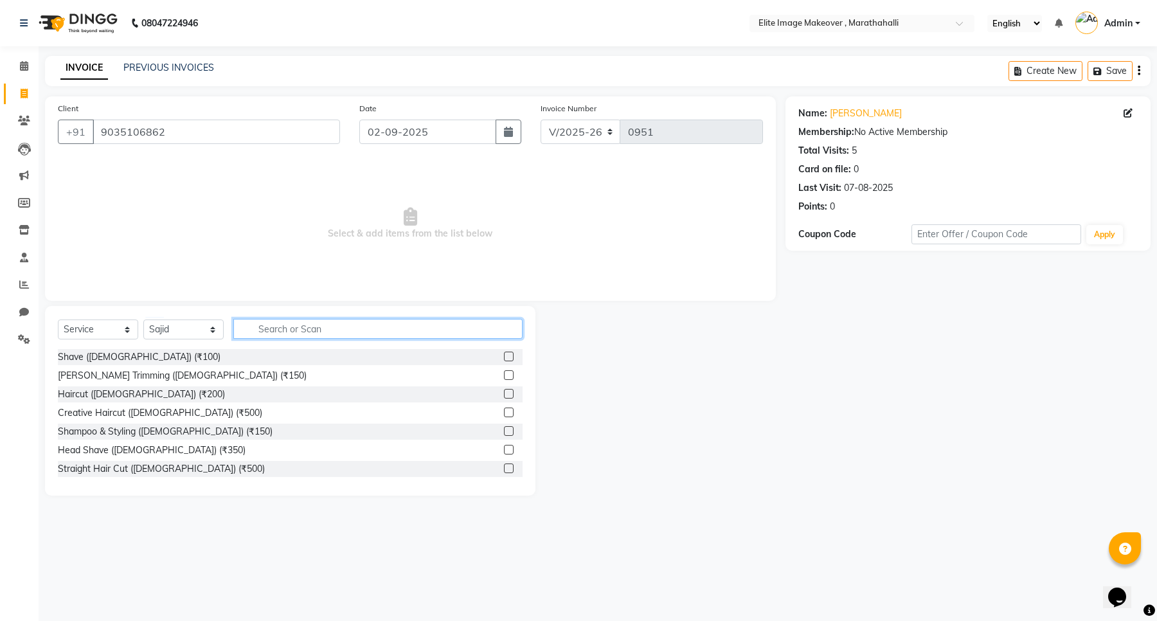
click at [310, 326] on input "text" at bounding box center [377, 329] width 289 height 20
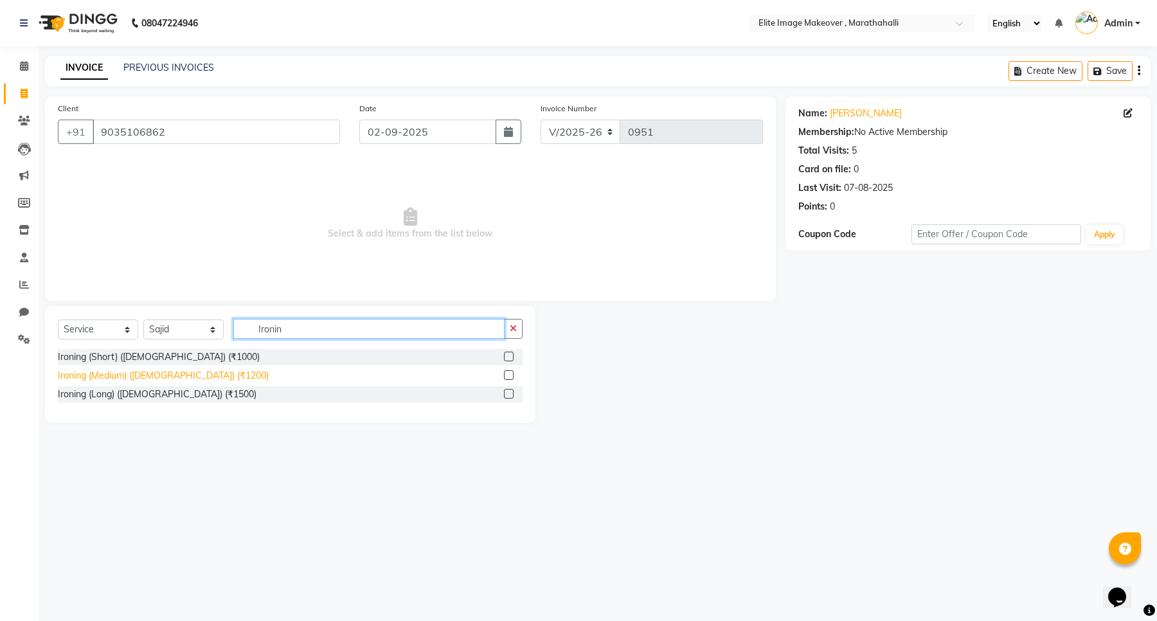
type input "Ironin"
click at [146, 369] on div "Ironing (Medium) ([DEMOGRAPHIC_DATA]) (₹1200)" at bounding box center [163, 375] width 211 height 13
checkbox input "false"
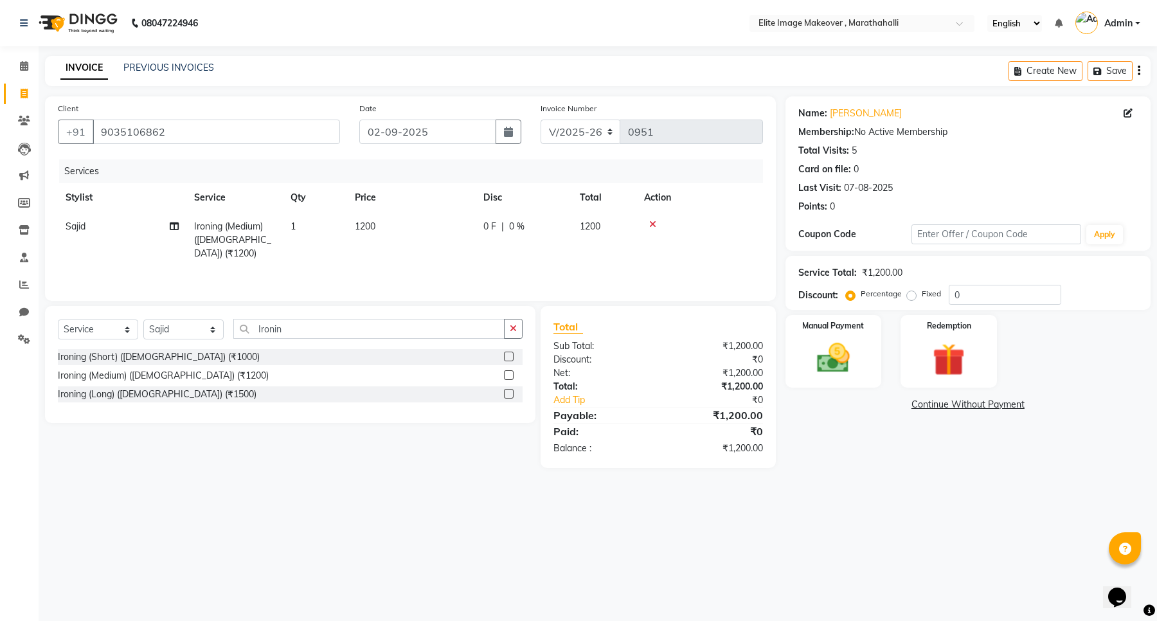
drag, startPoint x: 789, startPoint y: 530, endPoint x: 677, endPoint y: 537, distance: 112.7
click at [677, 537] on div "08047224946 Select Location × Elite Image Makeover , Marathahalli English ENGLI…" at bounding box center [578, 310] width 1157 height 621
click at [824, 361] on img at bounding box center [833, 358] width 55 height 39
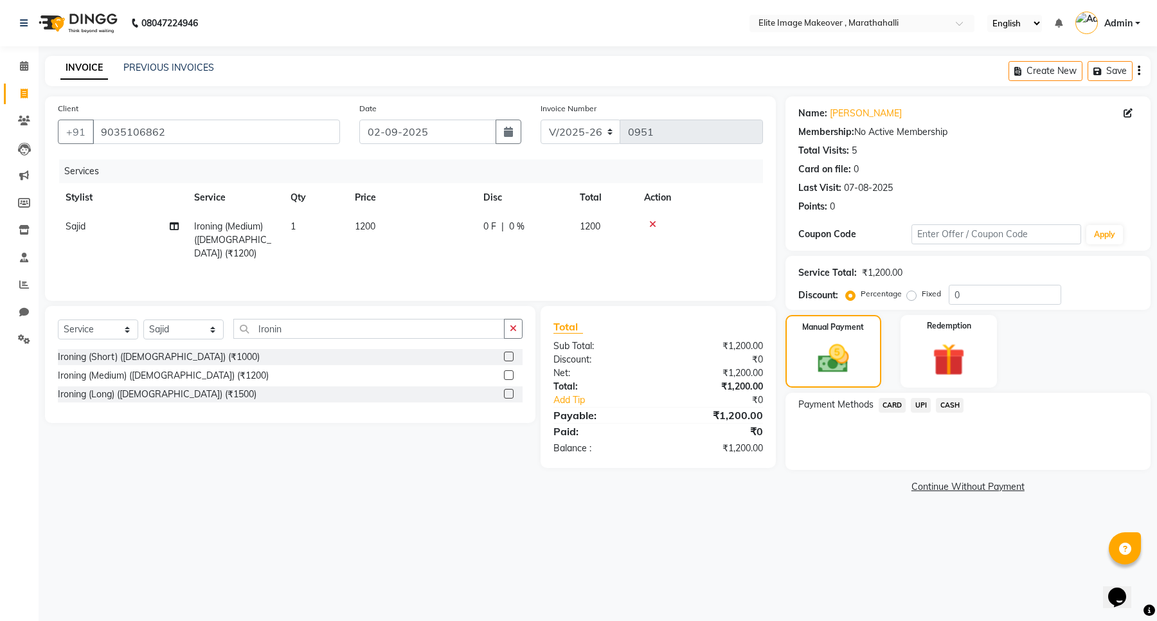
click at [949, 407] on span "CASH" at bounding box center [950, 405] width 28 height 15
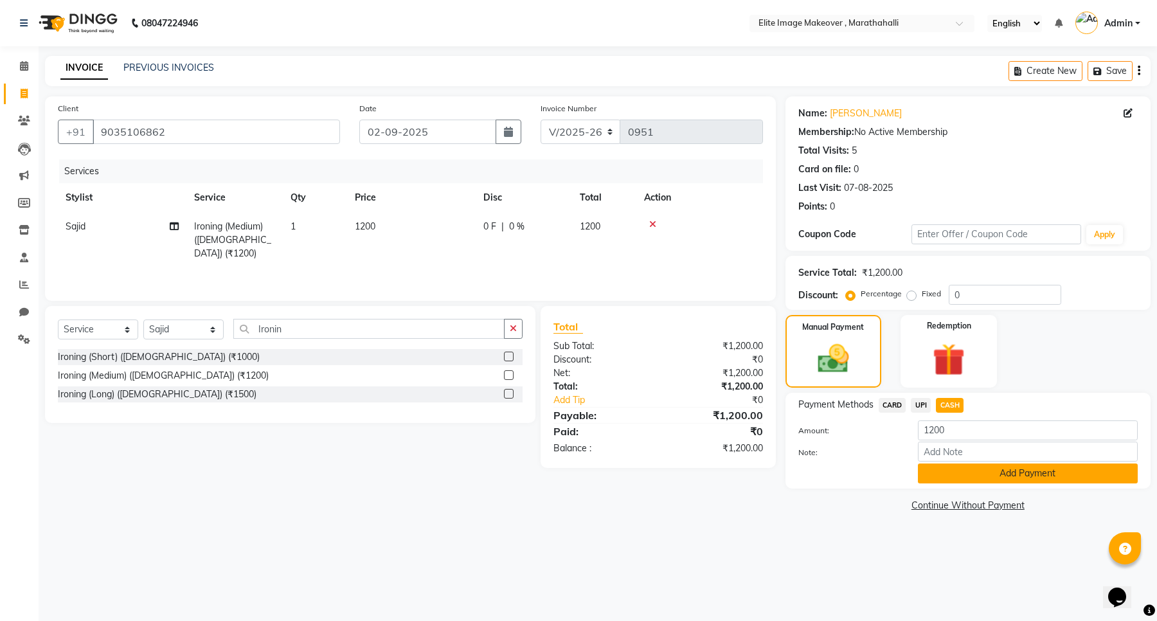
click at [980, 478] on button "Add Payment" at bounding box center [1028, 473] width 220 height 20
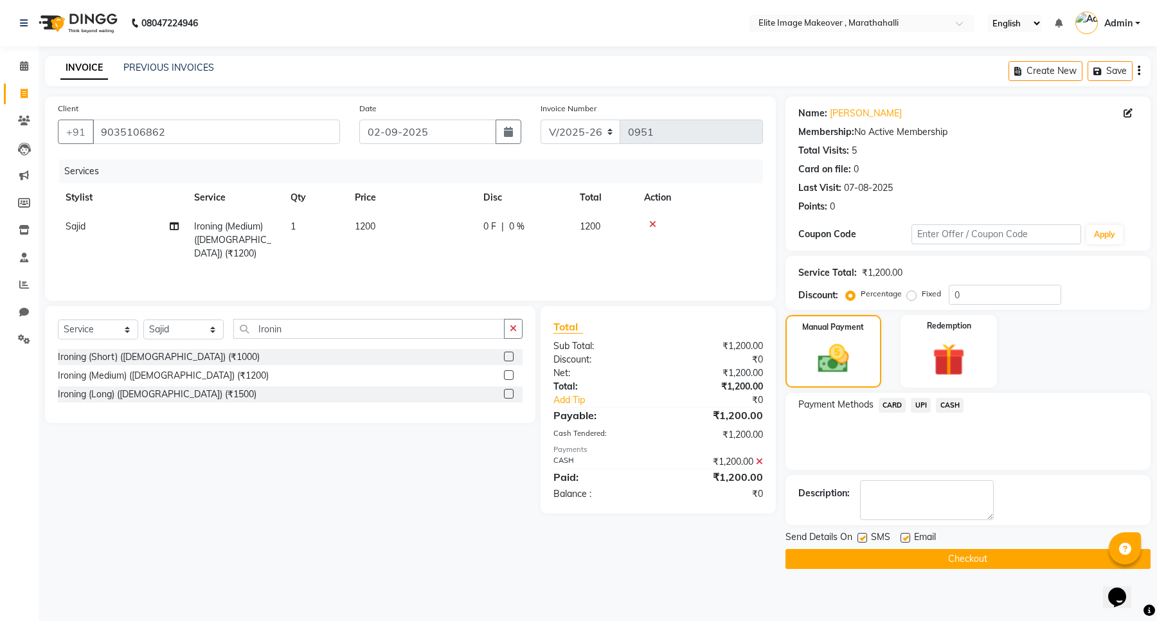
click at [916, 560] on button "Checkout" at bounding box center [967, 559] width 365 height 20
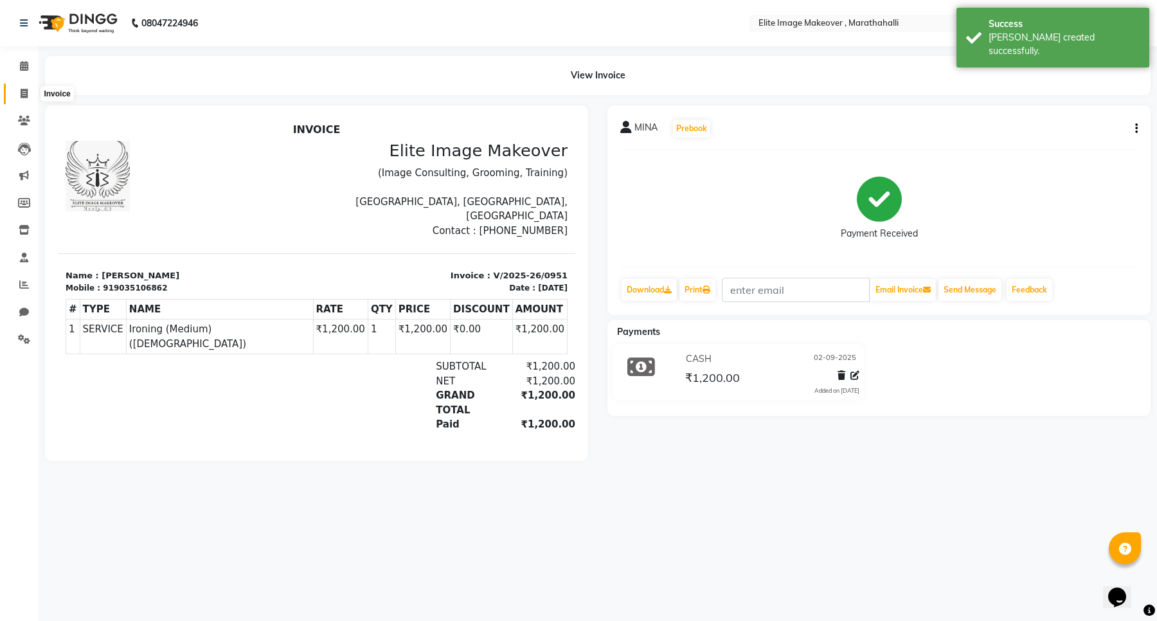
click at [26, 94] on icon at bounding box center [24, 94] width 7 height 10
select select "service"
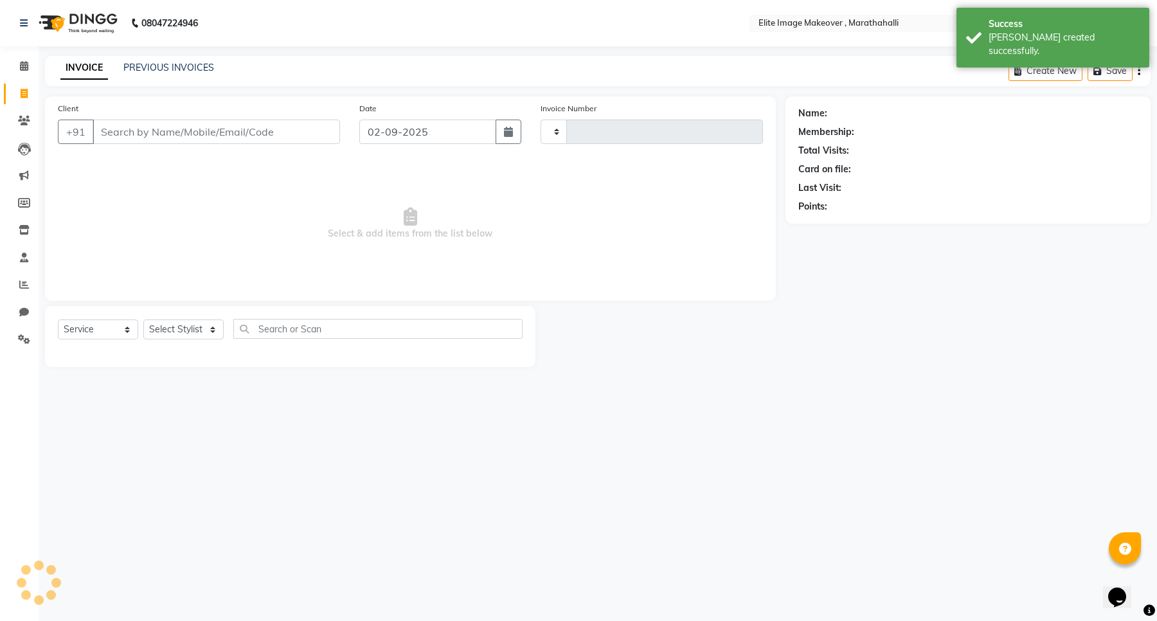
type input "r"
type input "0952"
select select "8005"
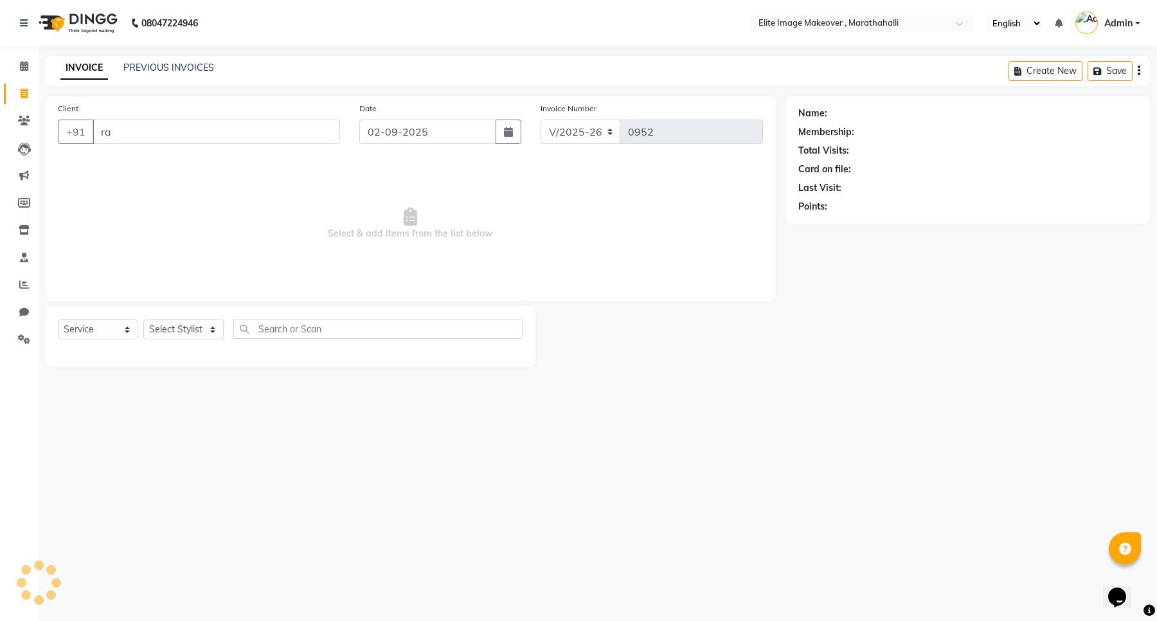
type input "r"
type input "5"
type input "8431022945"
click at [319, 130] on span "Add Client" at bounding box center [307, 131] width 51 height 13
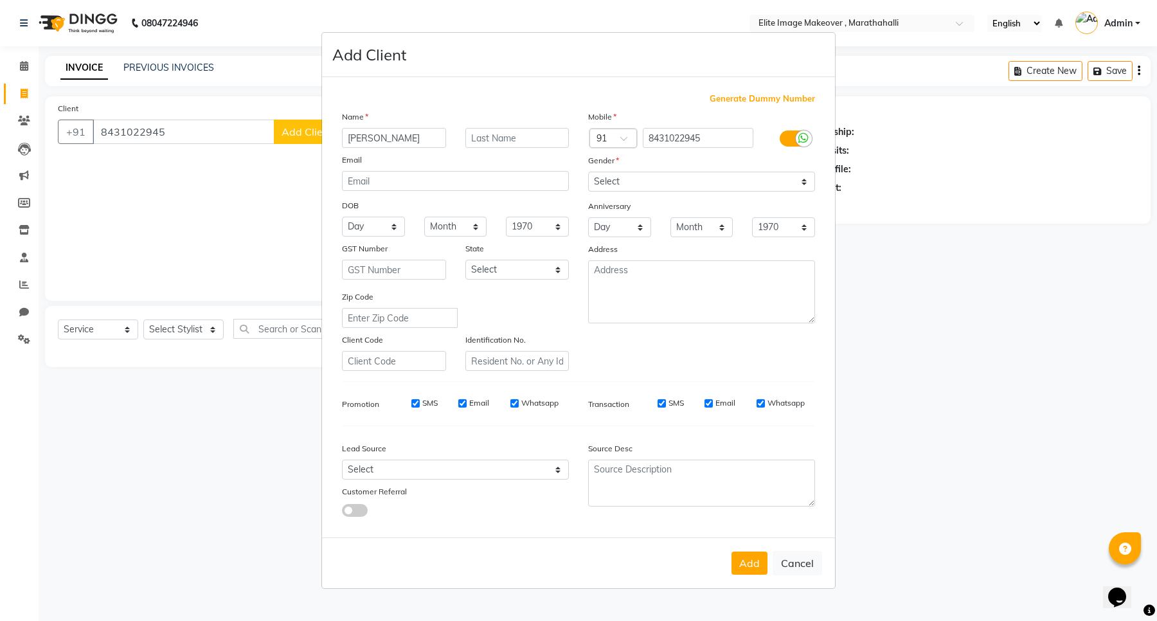
type input "[PERSON_NAME]"
click at [650, 183] on select "Select [DEMOGRAPHIC_DATA] [DEMOGRAPHIC_DATA] Other Prefer Not To Say" at bounding box center [701, 182] width 227 height 20
select select "[DEMOGRAPHIC_DATA]"
click at [588, 173] on select "Select [DEMOGRAPHIC_DATA] [DEMOGRAPHIC_DATA] Other Prefer Not To Say" at bounding box center [701, 182] width 227 height 20
click at [750, 563] on button "Add" at bounding box center [749, 562] width 36 height 23
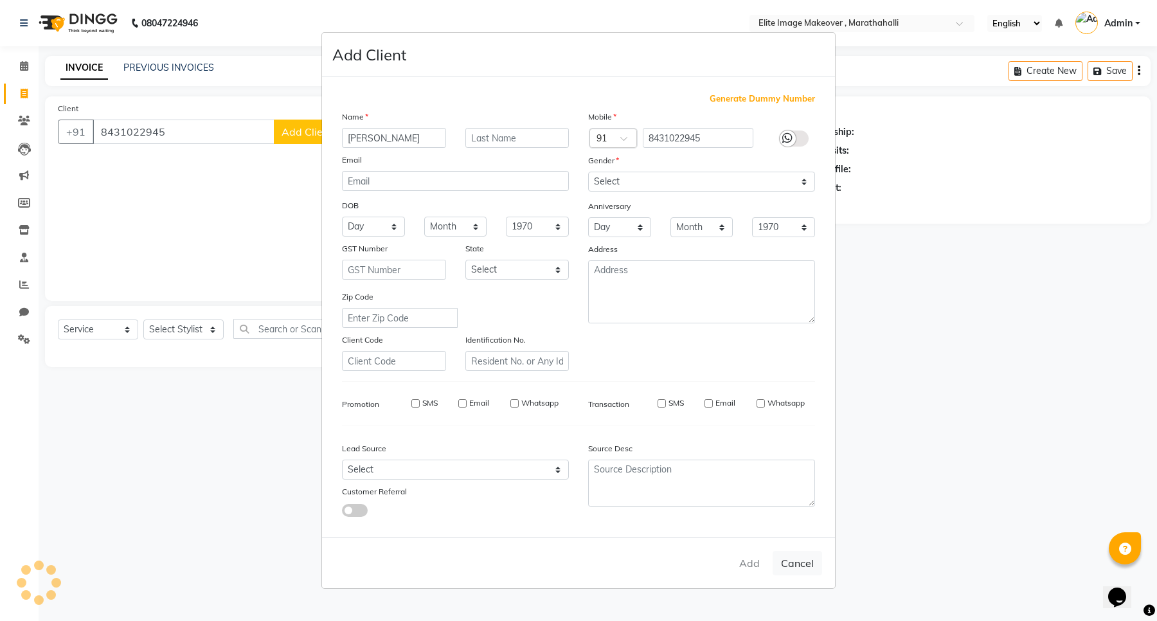
select select
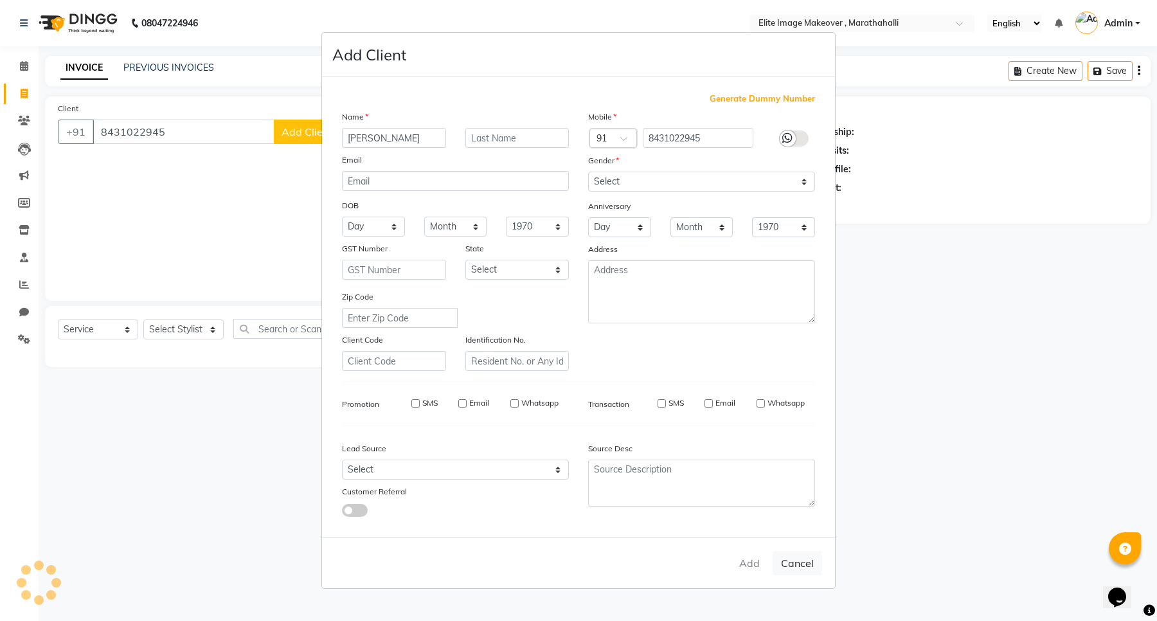
select select
checkbox input "false"
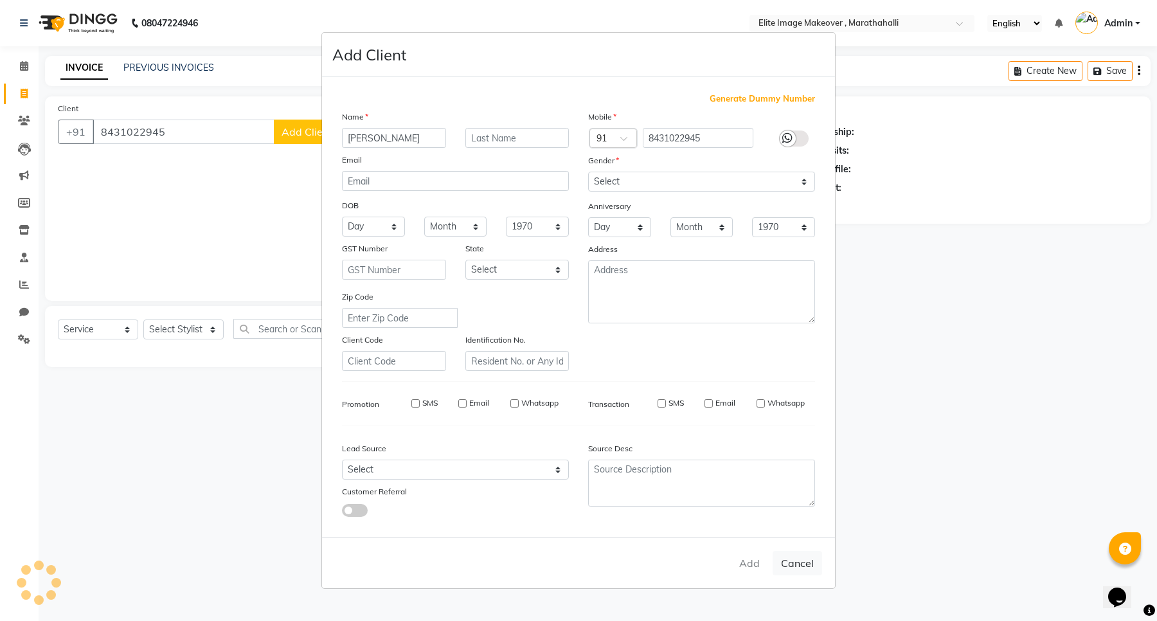
checkbox input "false"
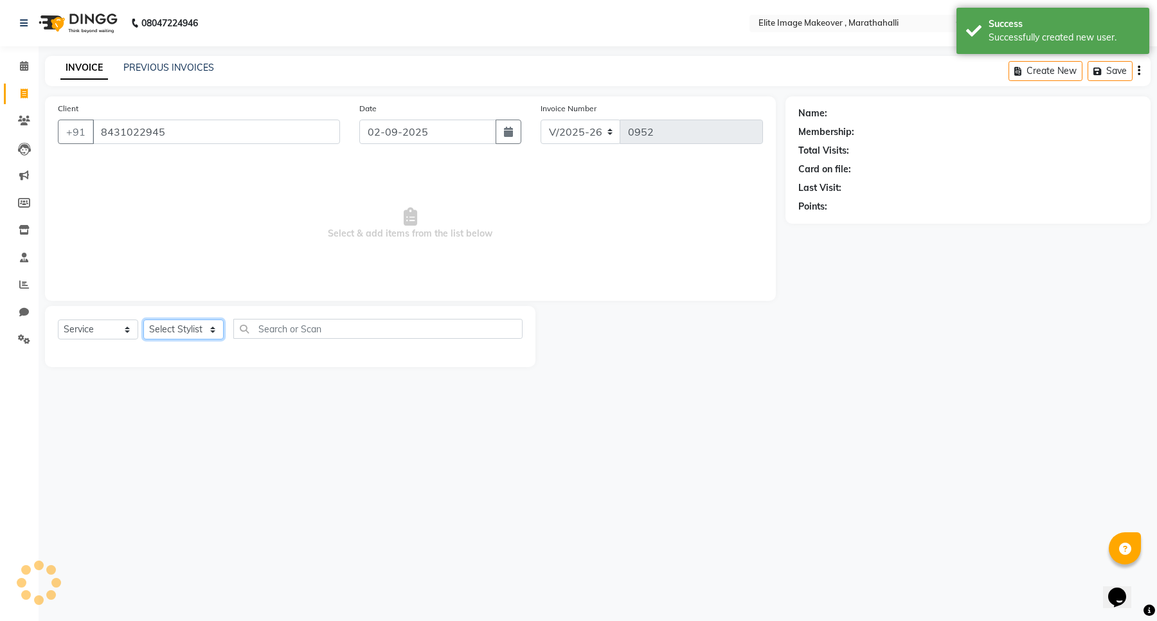
click at [175, 332] on select "Select Stylist [PERSON_NAME] [PERSON_NAME] [PERSON_NAME] [PERSON_NAME]" at bounding box center [183, 329] width 80 height 20
click at [183, 326] on select "Select Stylist [PERSON_NAME] [PERSON_NAME] [PERSON_NAME] [PERSON_NAME]" at bounding box center [183, 329] width 80 height 20
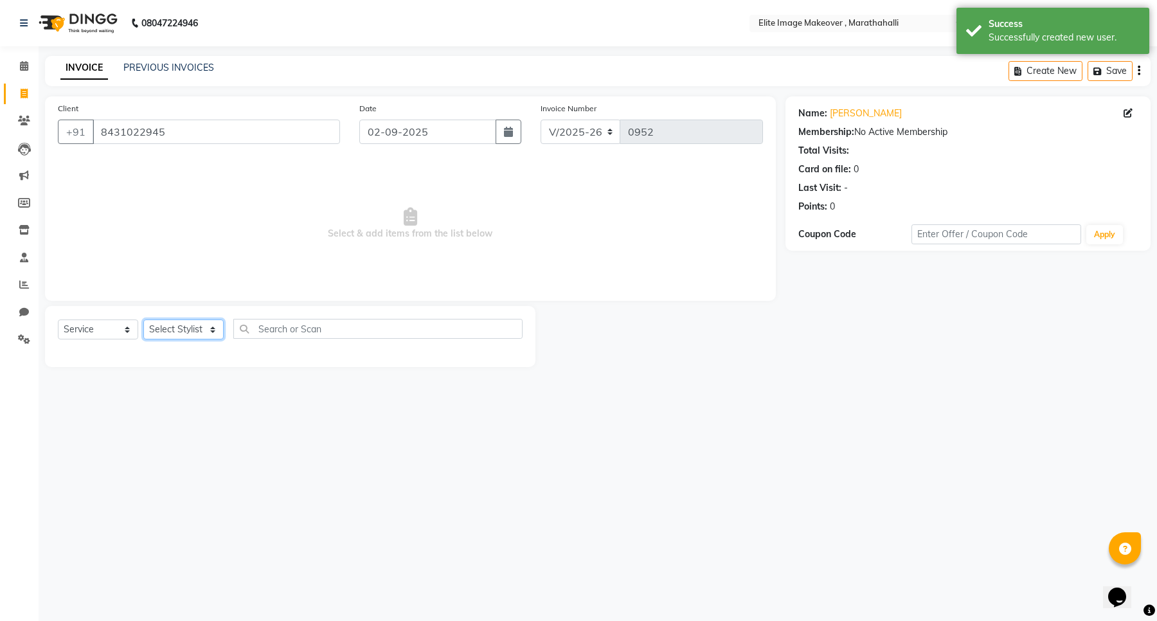
select select "87886"
click at [143, 319] on select "Select Stylist [PERSON_NAME] [PERSON_NAME] [PERSON_NAME] [PERSON_NAME]" at bounding box center [183, 329] width 80 height 20
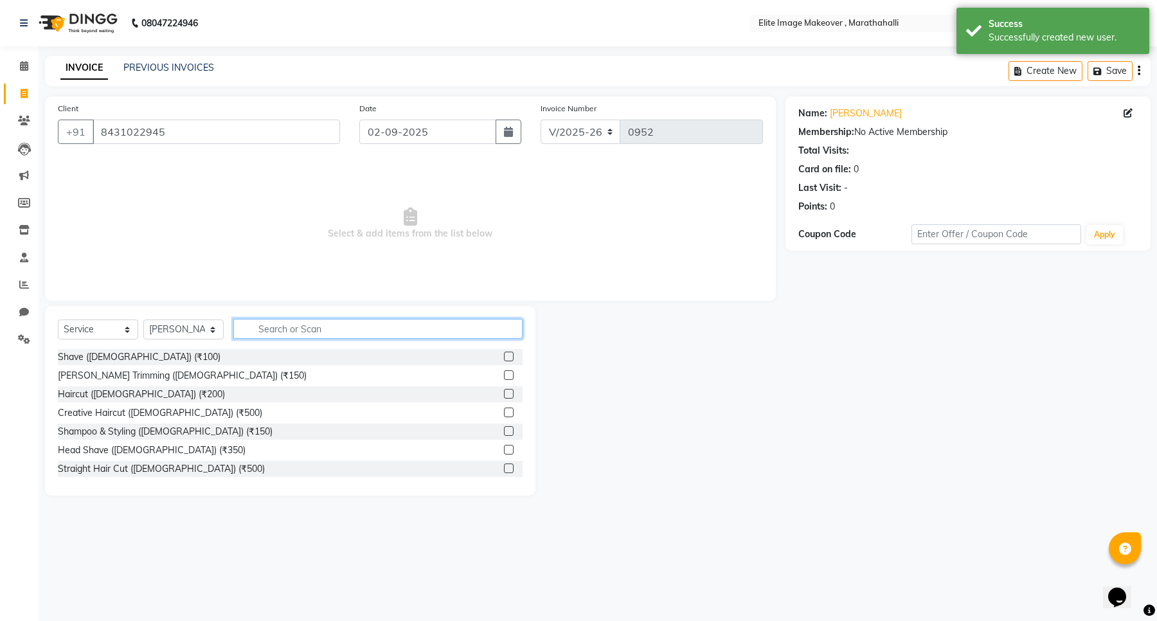
click at [280, 323] on input "text" at bounding box center [377, 329] width 289 height 20
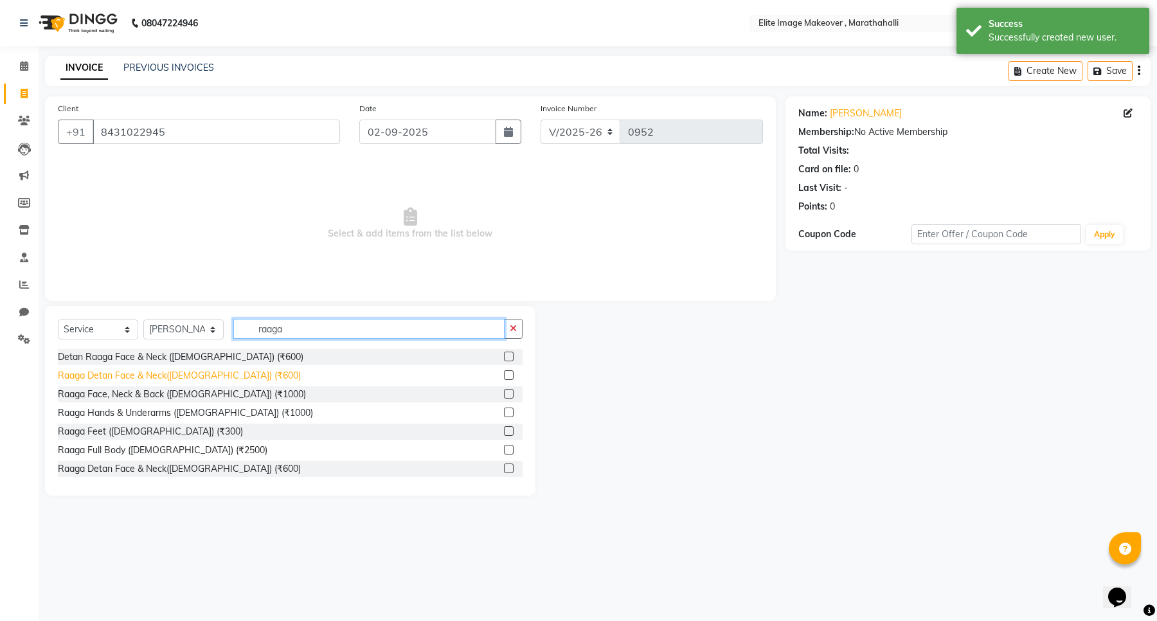
type input "raaga"
click at [202, 371] on div "Raaga Detan Face & Neck([DEMOGRAPHIC_DATA]) (₹600)" at bounding box center [179, 375] width 243 height 13
checkbox input "false"
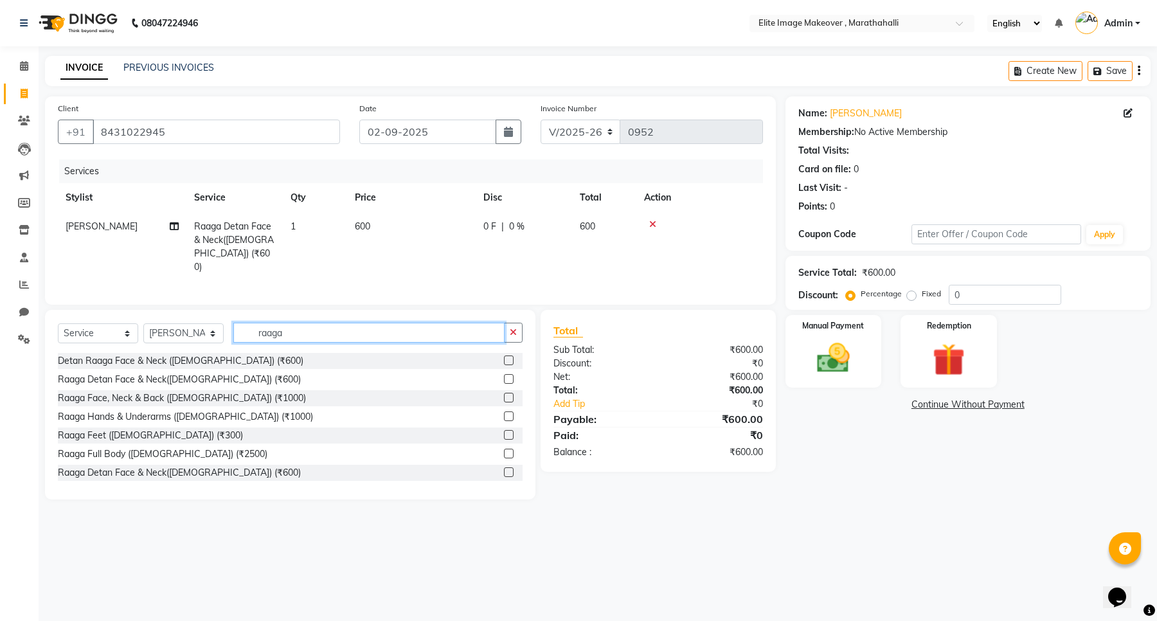
drag, startPoint x: 301, startPoint y: 334, endPoint x: 219, endPoint y: 334, distance: 81.6
click at [219, 334] on div "Select Service Product Membership Package Voucher Prepaid Gift Card Select Styl…" at bounding box center [290, 338] width 465 height 30
click at [219, 334] on select "Select Stylist [PERSON_NAME] [PERSON_NAME] [PERSON_NAME] [PERSON_NAME]" at bounding box center [183, 333] width 80 height 20
click at [296, 328] on input "raaga" at bounding box center [368, 333] width 271 height 20
type input "r"
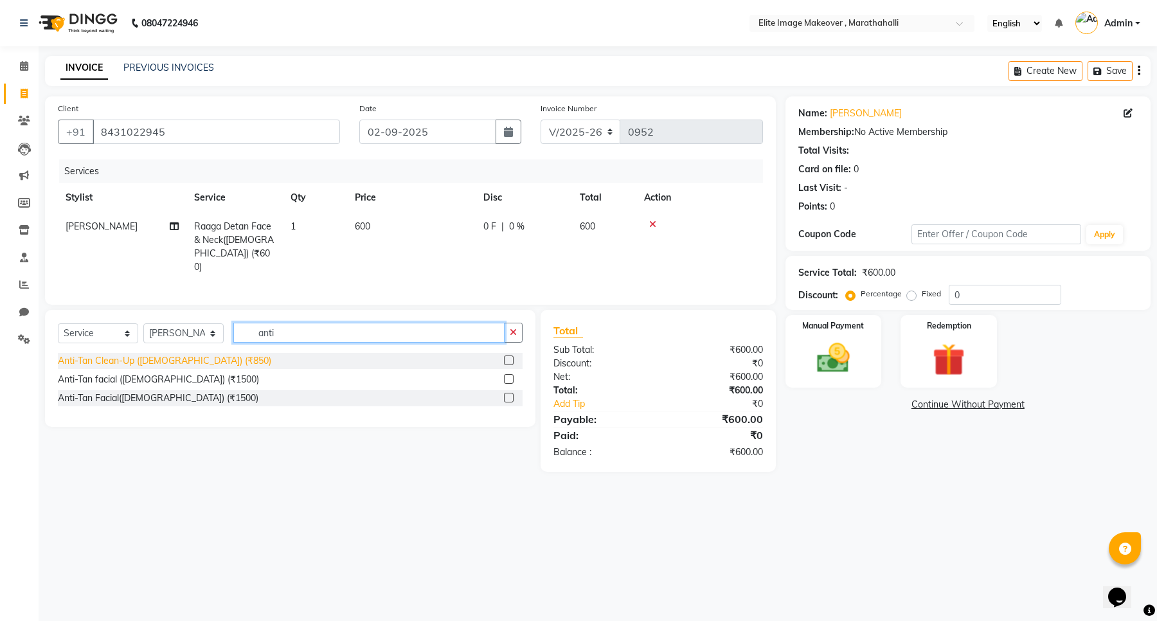
type input "anti"
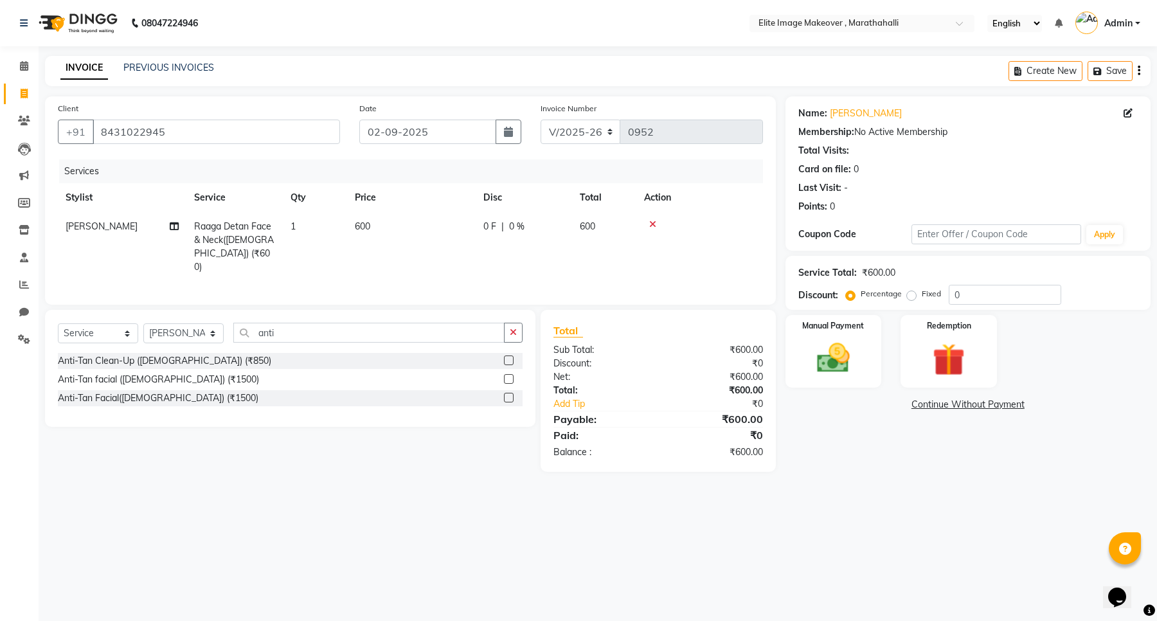
click at [197, 361] on div "Anti-Tan Clean-Up ([DEMOGRAPHIC_DATA]) (₹850)" at bounding box center [164, 360] width 213 height 13
checkbox input "false"
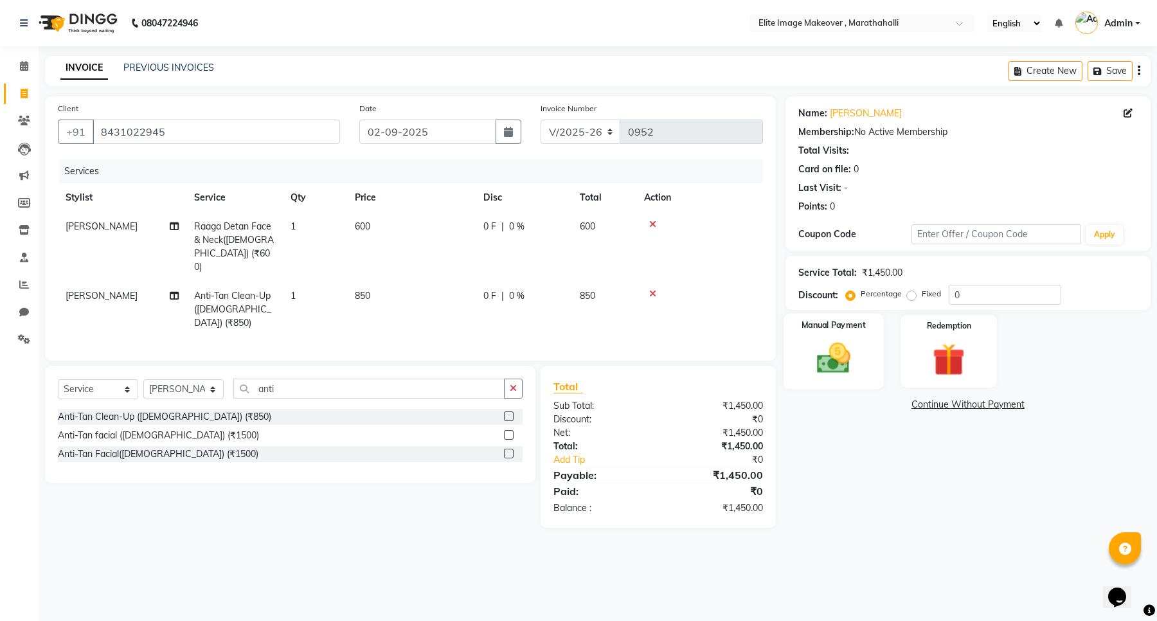
click at [837, 358] on img at bounding box center [833, 358] width 55 height 39
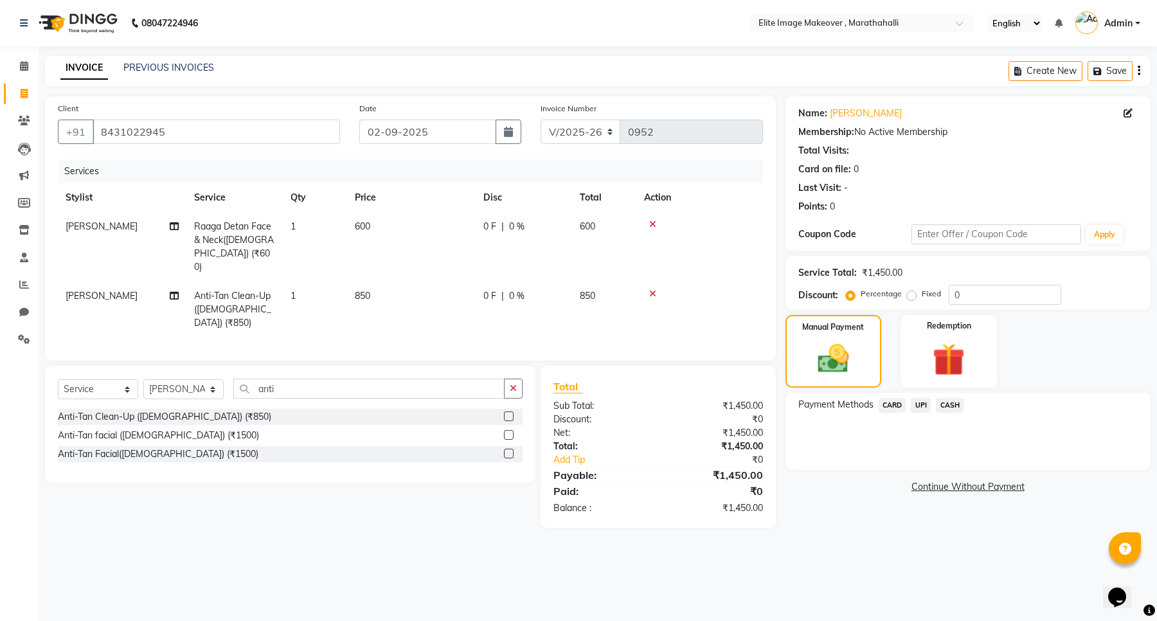
click at [924, 405] on span "UPI" at bounding box center [921, 405] width 20 height 15
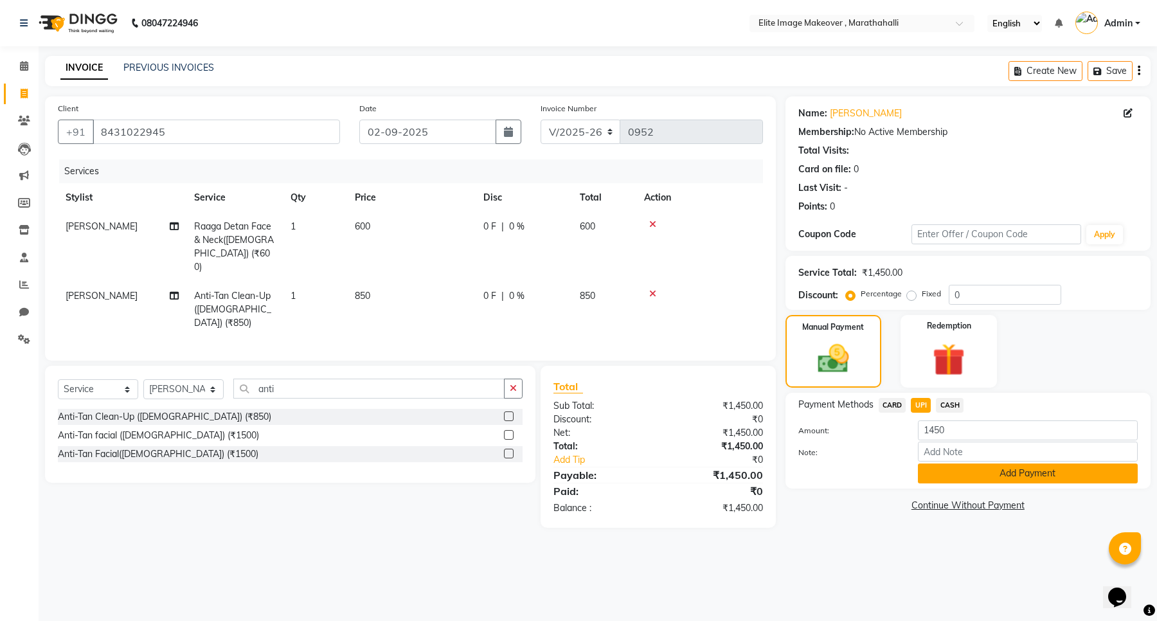
click at [992, 476] on button "Add Payment" at bounding box center [1028, 473] width 220 height 20
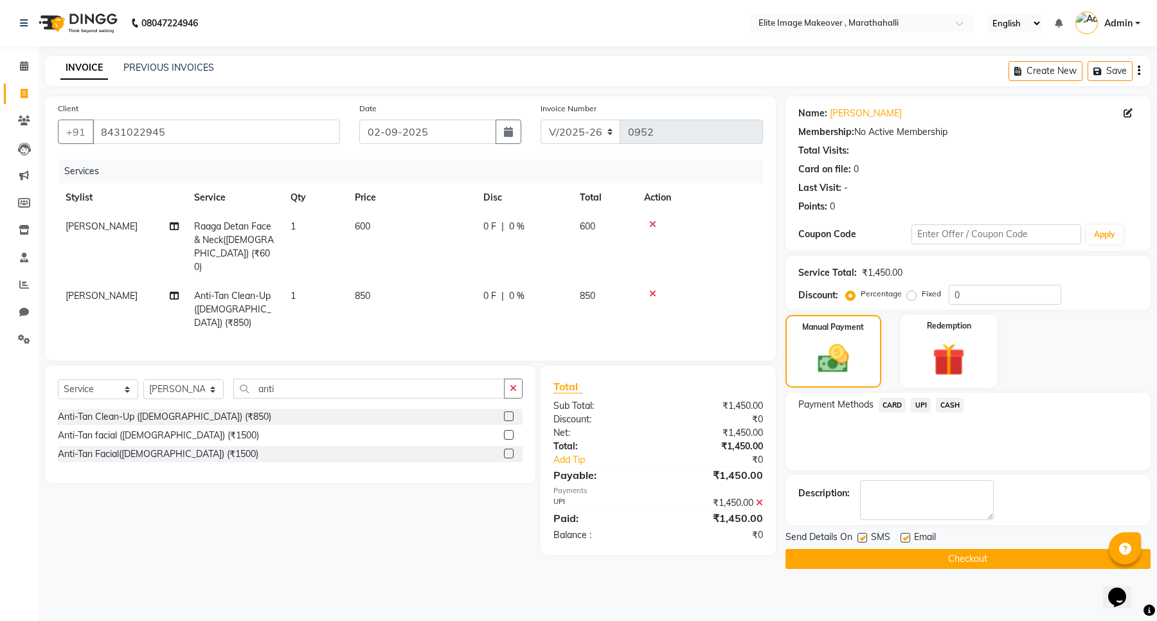
click at [974, 557] on button "Checkout" at bounding box center [967, 559] width 365 height 20
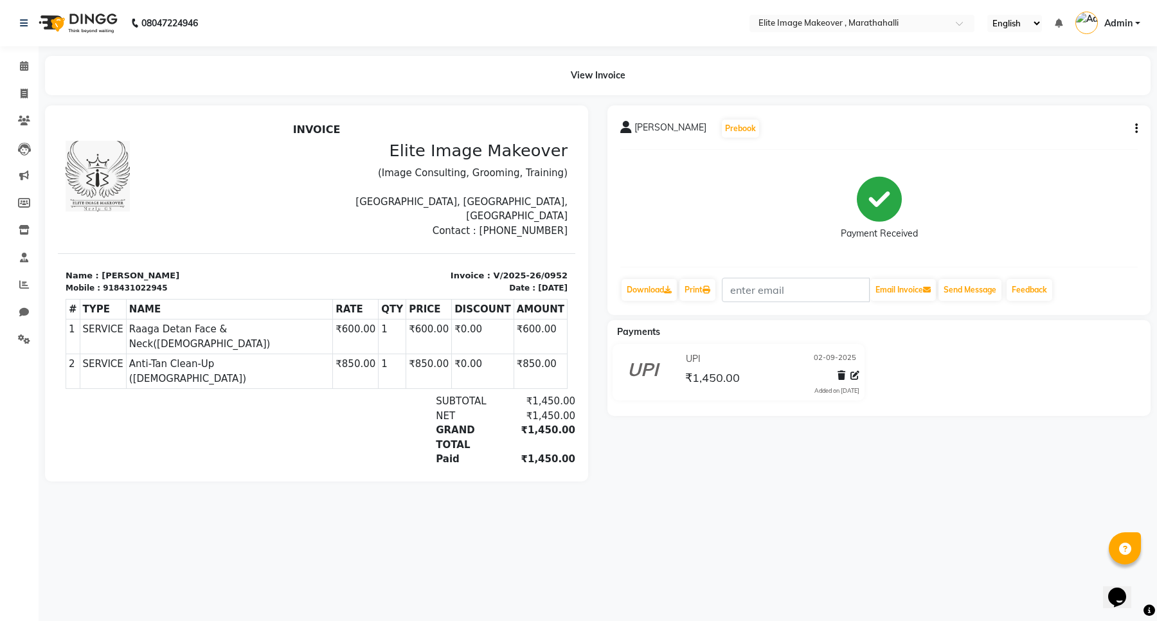
click at [1133, 19] on link "Admin" at bounding box center [1107, 23] width 65 height 21
click at [1123, 22] on span "Admin" at bounding box center [1118, 23] width 28 height 13
click at [1084, 91] on link "Sign out" at bounding box center [1074, 92] width 118 height 20
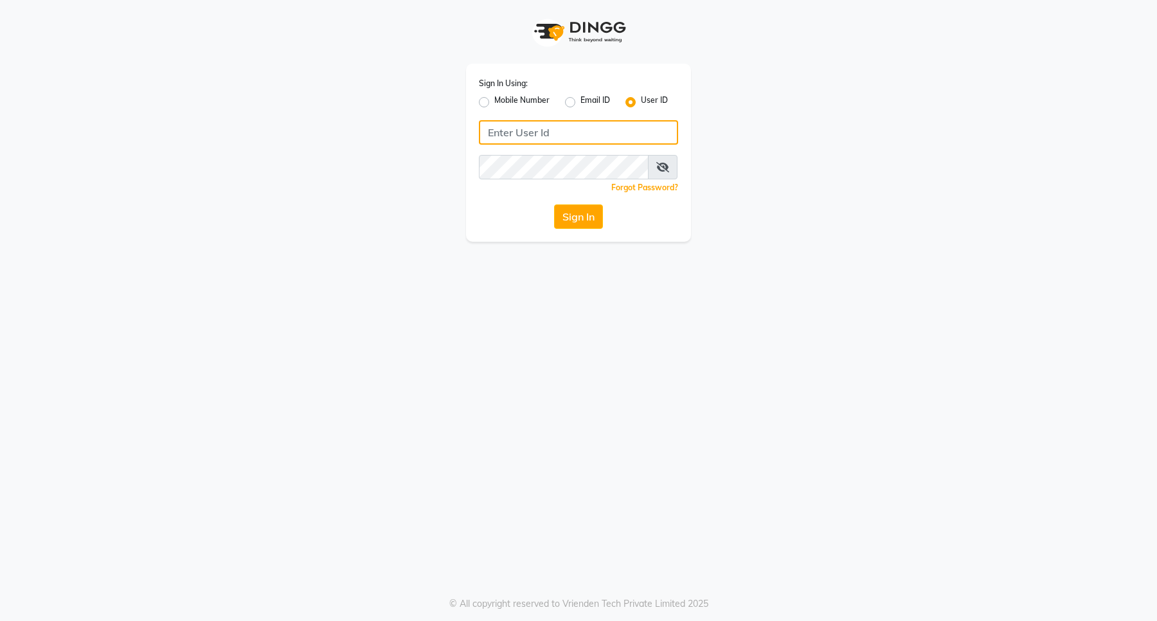
click at [553, 129] on input "Username" at bounding box center [578, 132] width 199 height 24
click at [754, 492] on div "Sign In Using: Mobile Number Email ID User ID Remember me Forgot Password? Sign…" at bounding box center [578, 310] width 1157 height 621
